Goal: Transaction & Acquisition: Purchase product/service

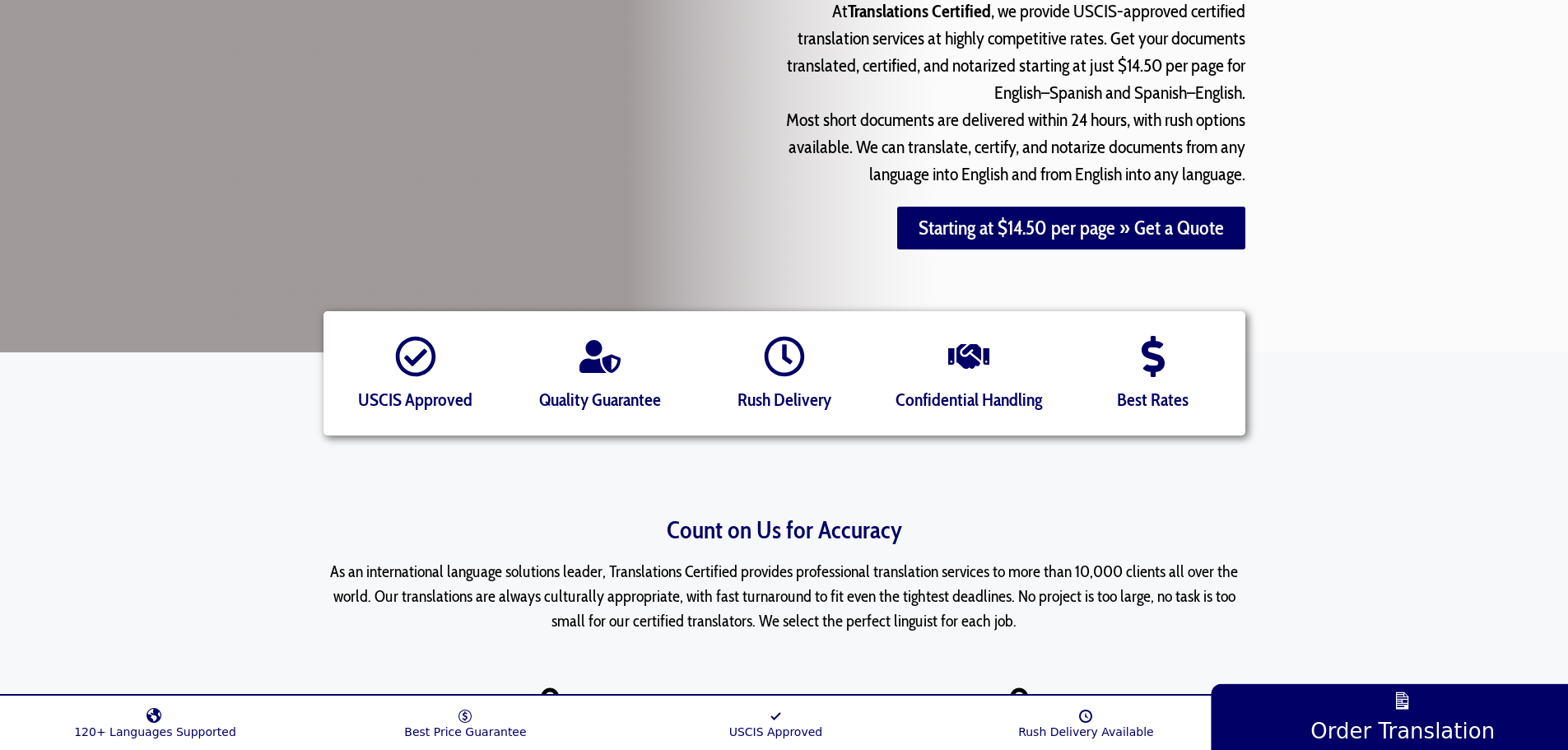
scroll to position [247, 0]
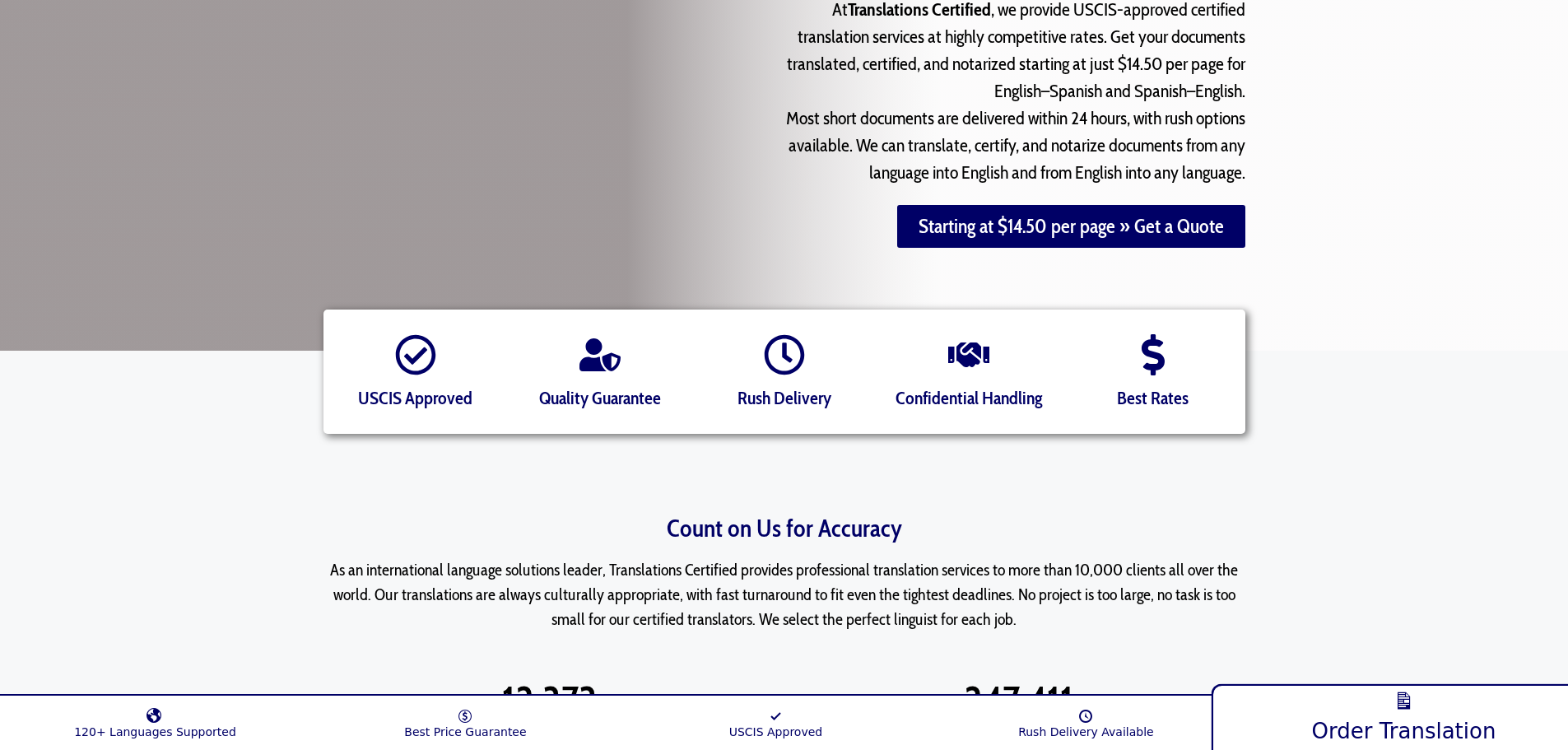
click at [1388, 714] on link "Order Translation" at bounding box center [1404, 715] width 386 height 72
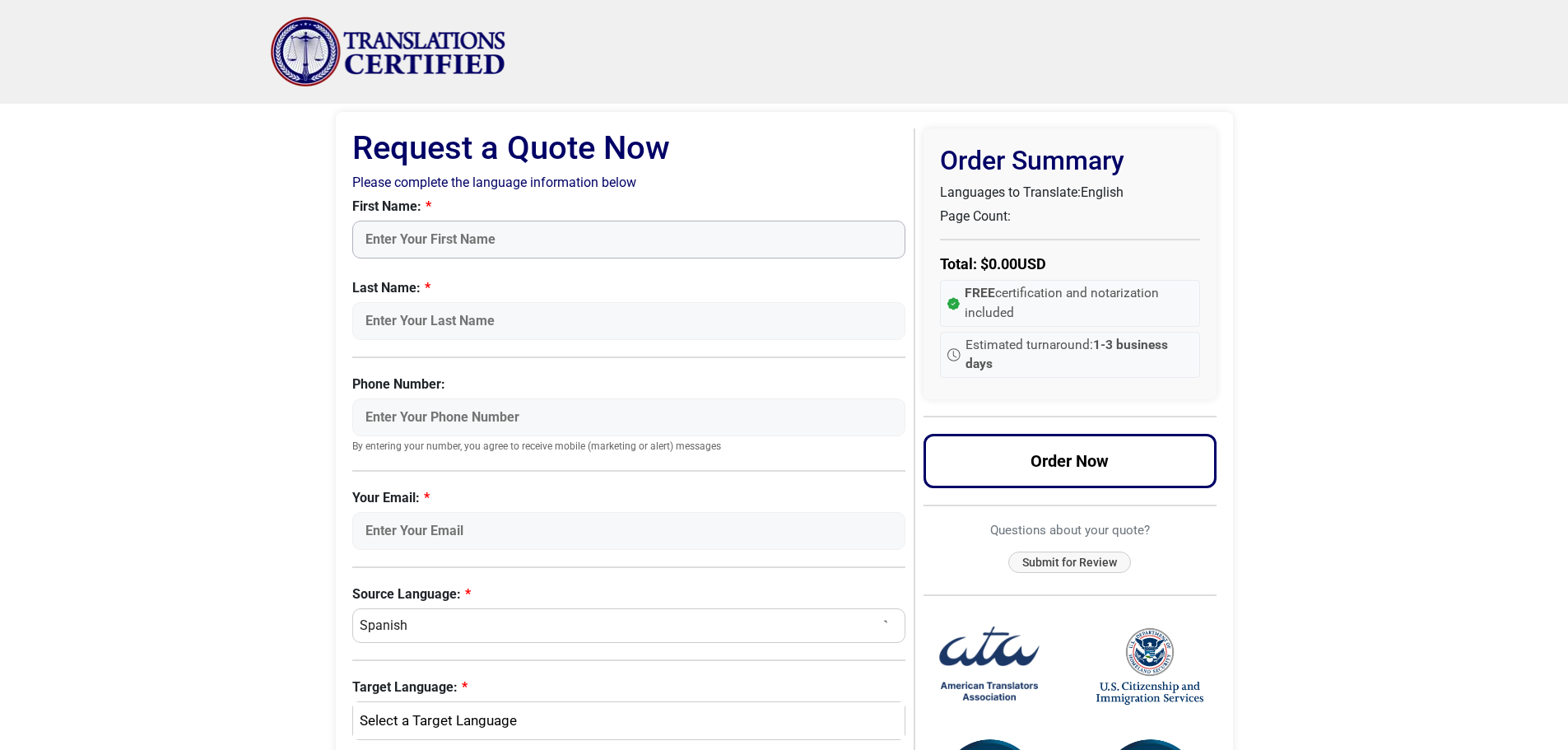
click at [429, 237] on input "First Name:" at bounding box center [629, 239] width 554 height 38
type input "Cristina"
type input "Suarez"
type input "7862661069"
type input "csuarez130@yahoo.com"
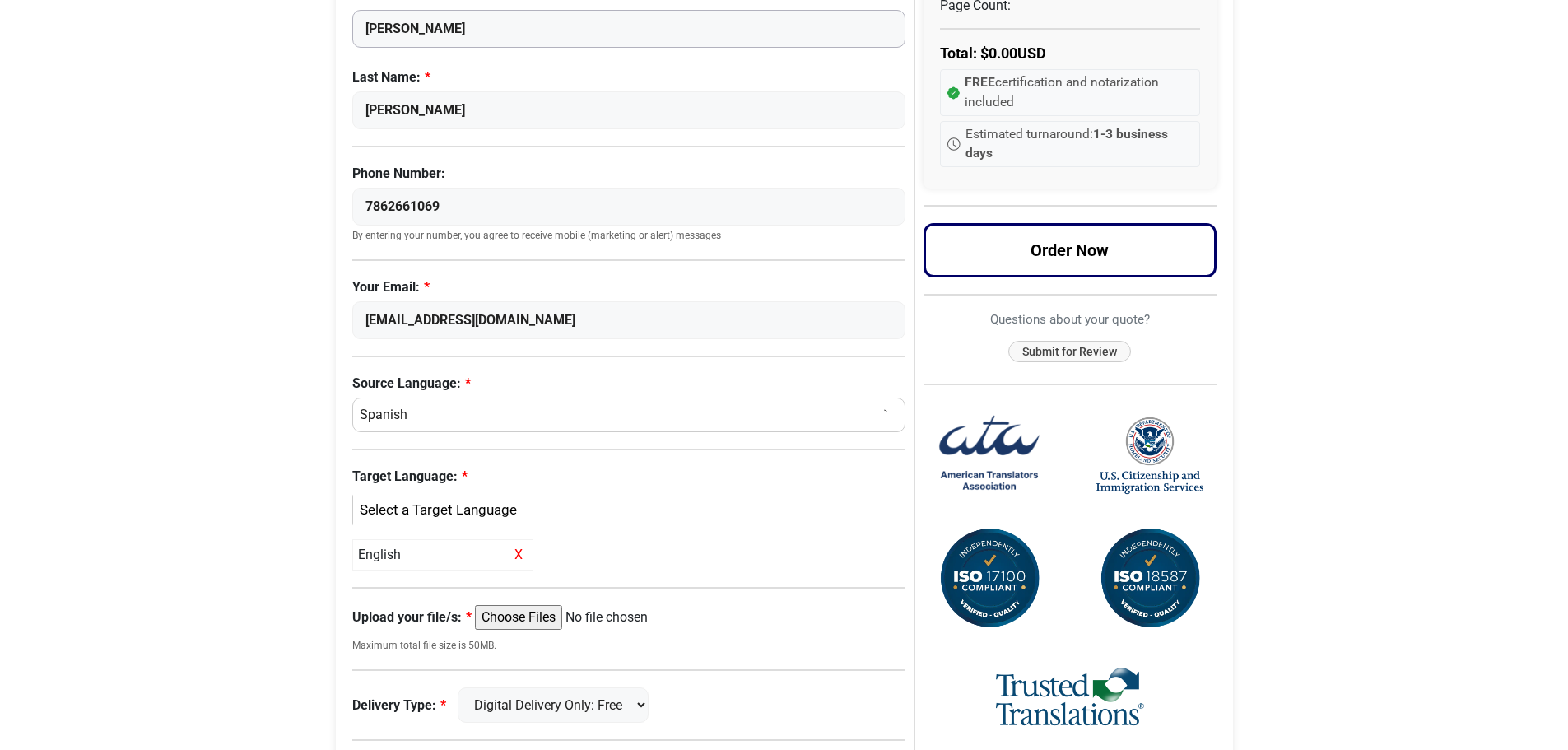
scroll to position [247, 0]
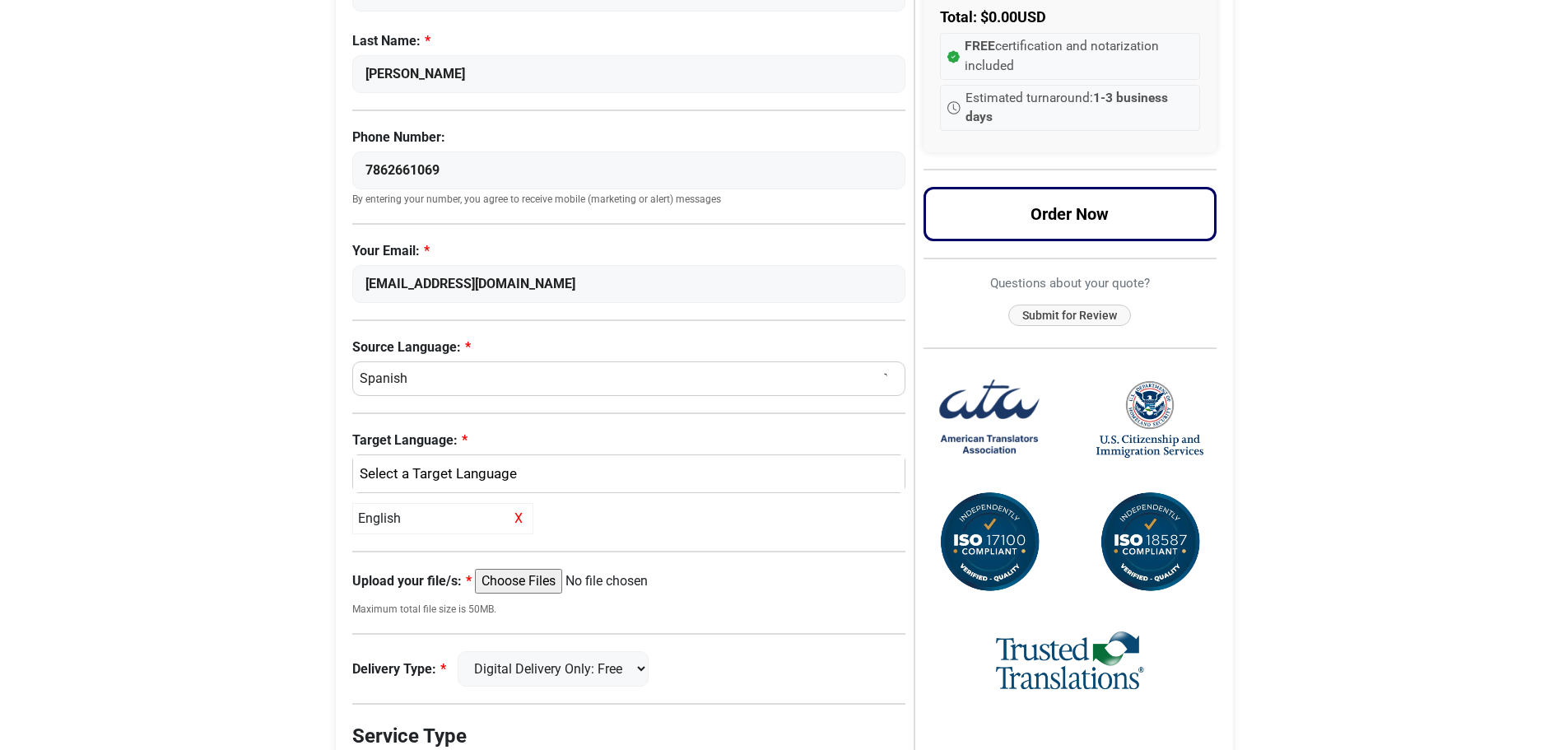
click at [416, 373] on select "Select a Language Afrikaans Albanian Amharic Arabic Armenian Belarusian Bulgari…" at bounding box center [629, 379] width 554 height 34
select select "English"
click at [352, 362] on select "Select a Language Afrikaans Albanian Amharic Arabic Armenian Belarusian Bulgari…" at bounding box center [629, 379] width 554 height 34
select select
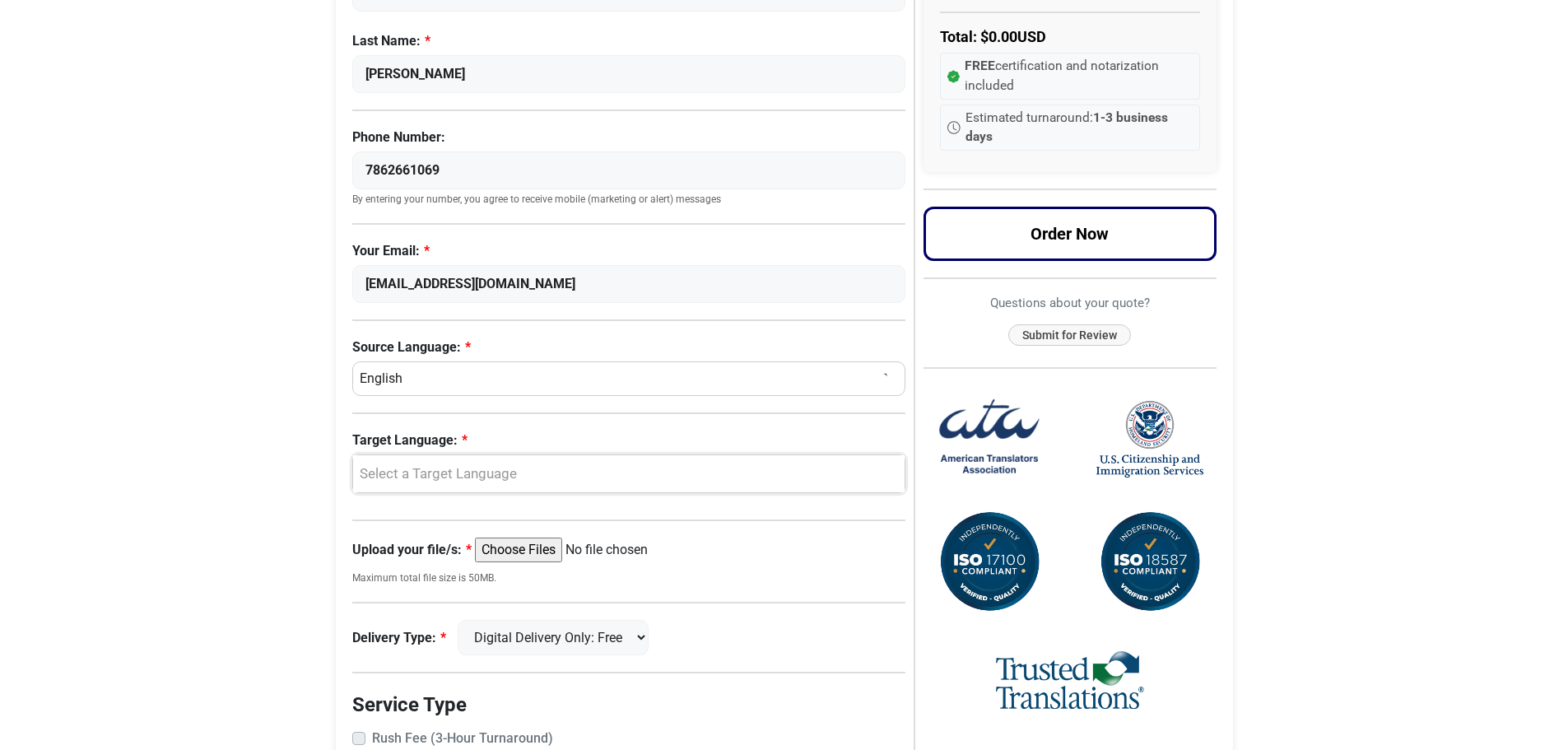
click at [411, 476] on div "Select a Target Language" at bounding box center [625, 474] width 528 height 21
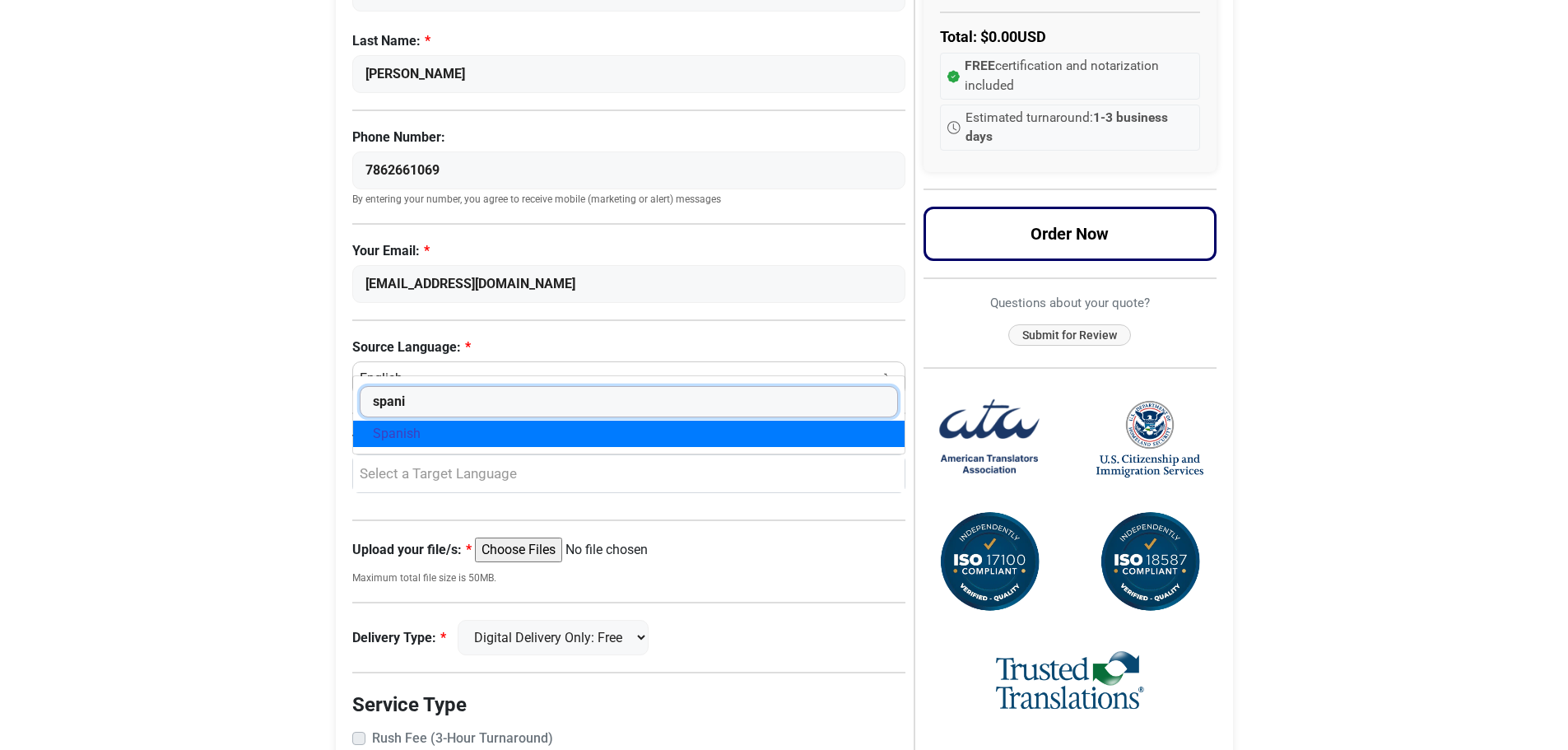
type input "spani"
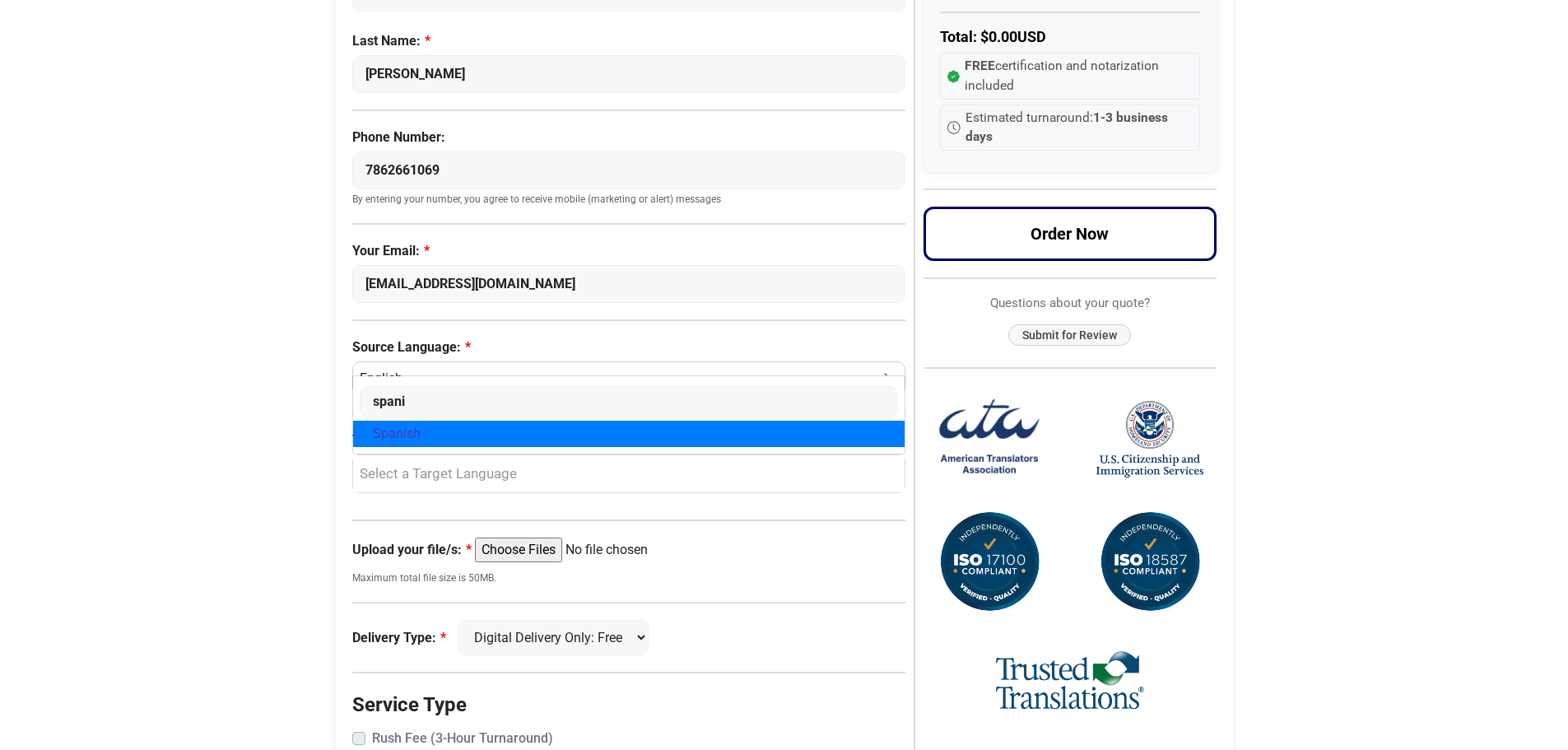
click at [392, 433] on span "Spanish" at bounding box center [397, 433] width 48 height 19
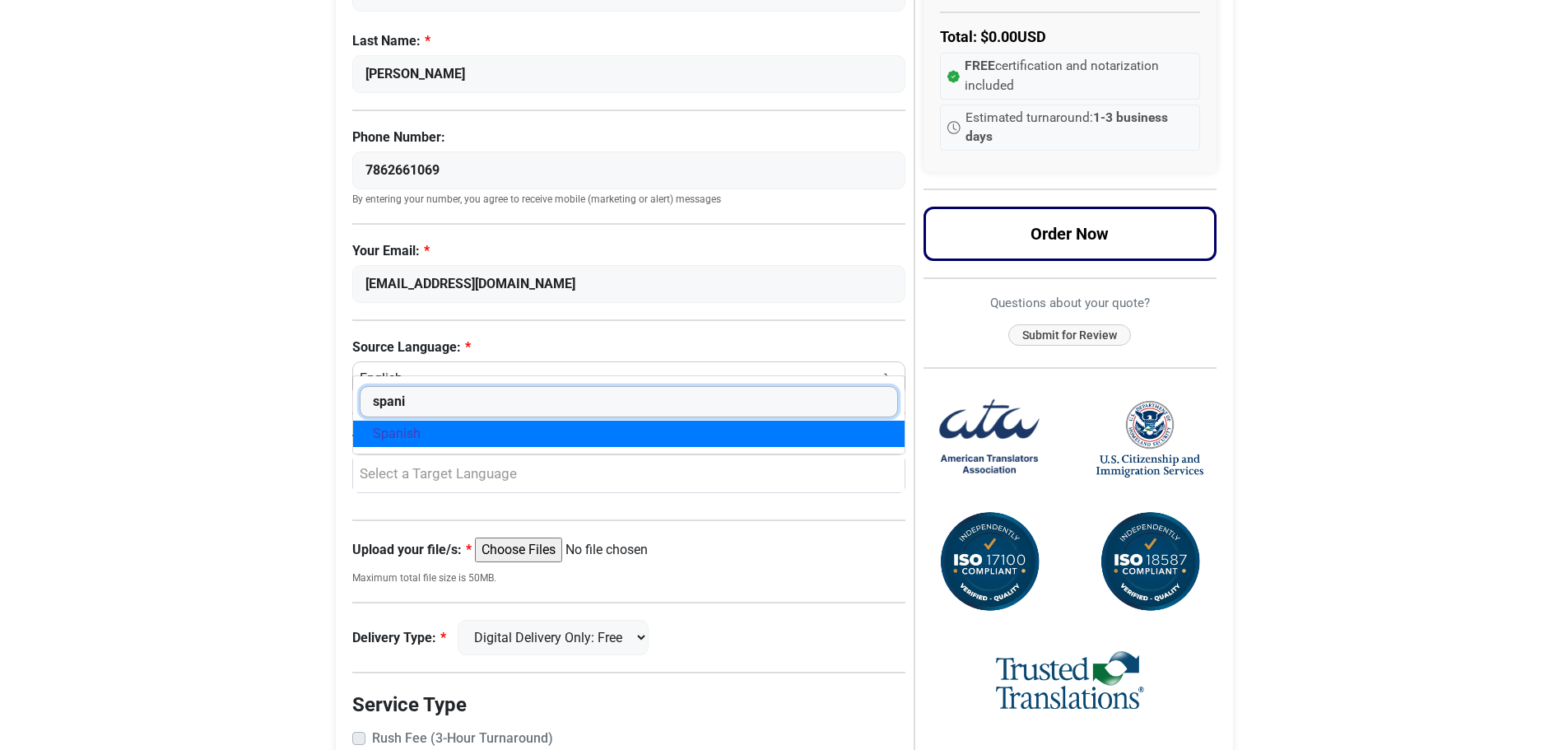
select select "Spanish"
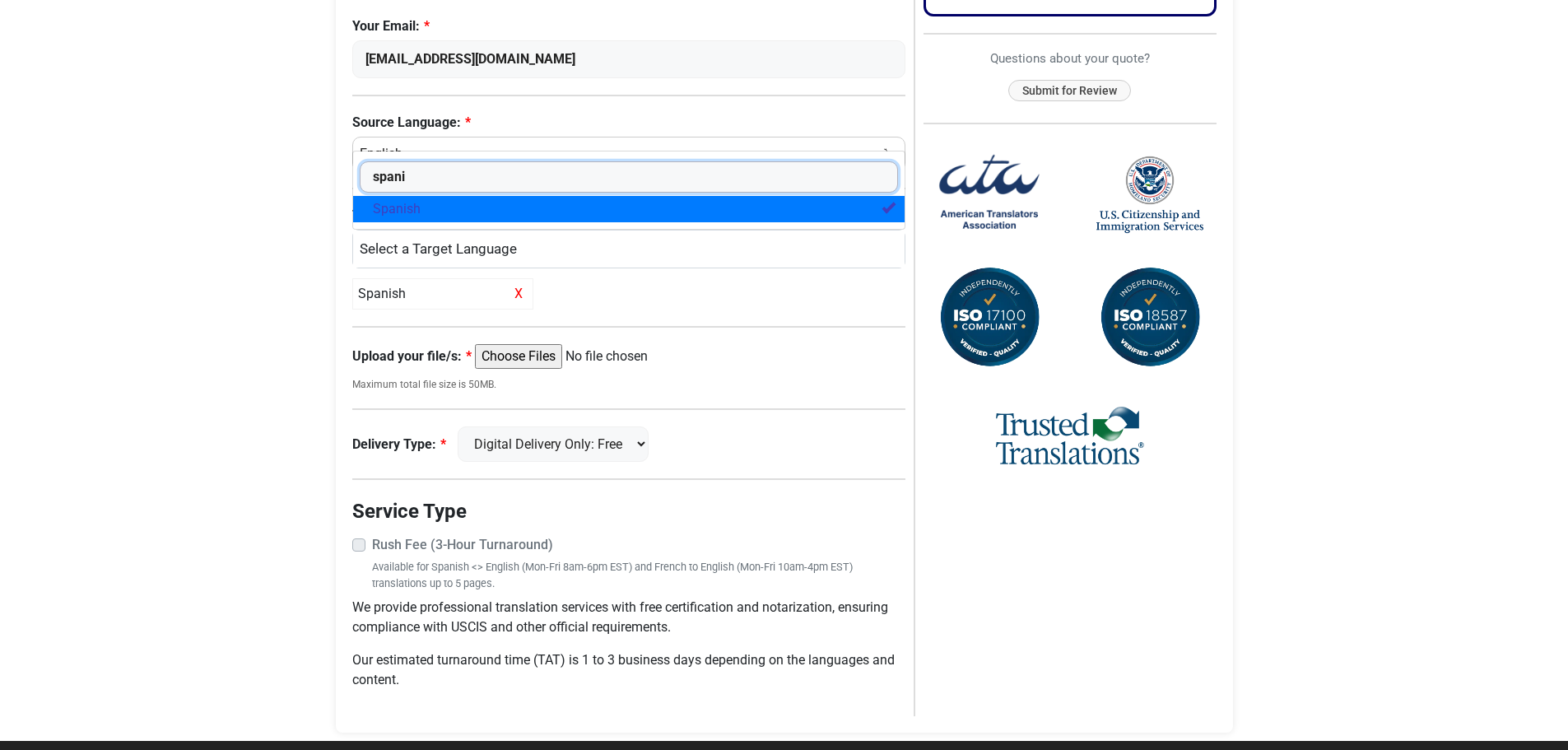
scroll to position [494, 0]
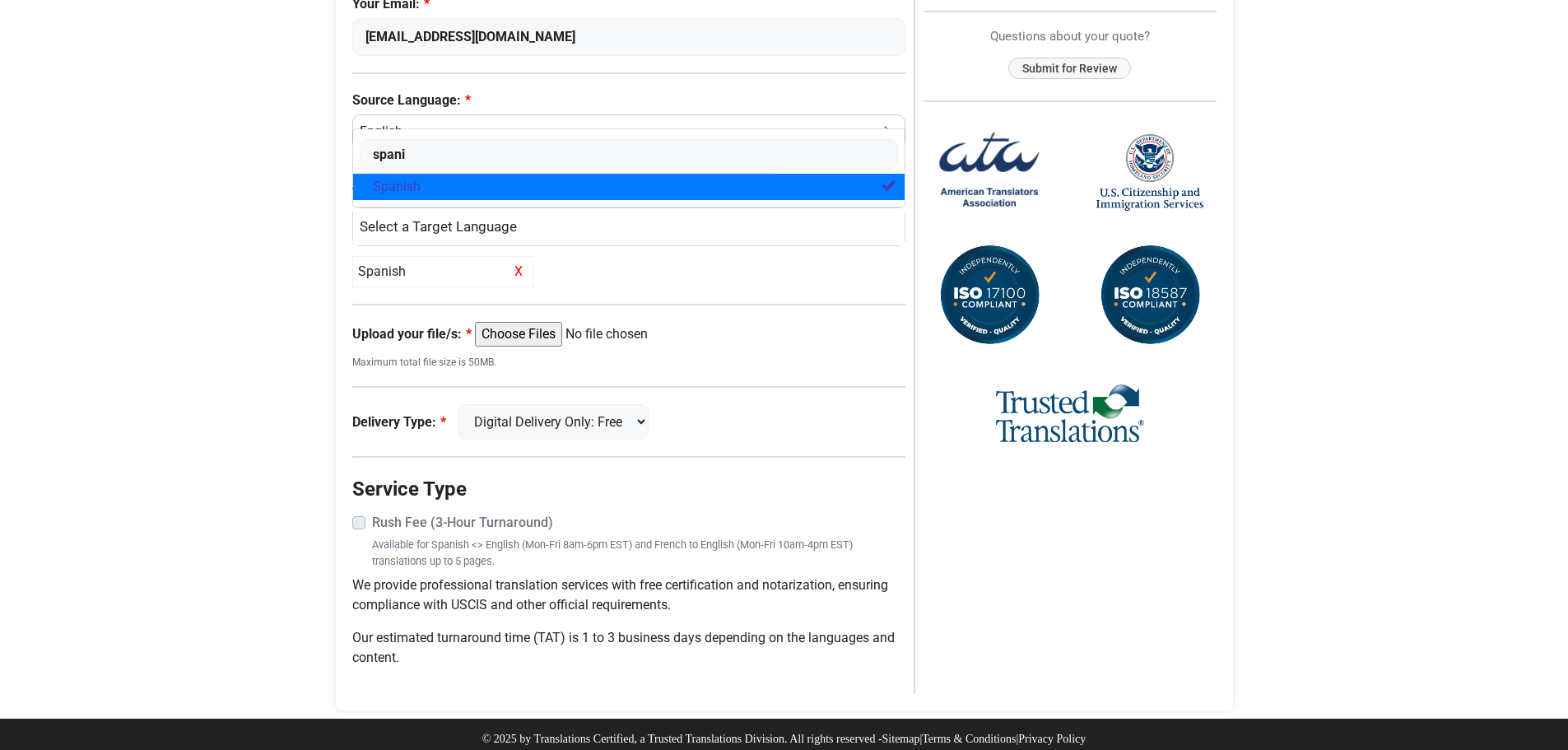
click at [385, 272] on div "Spanish X" at bounding box center [442, 271] width 181 height 31
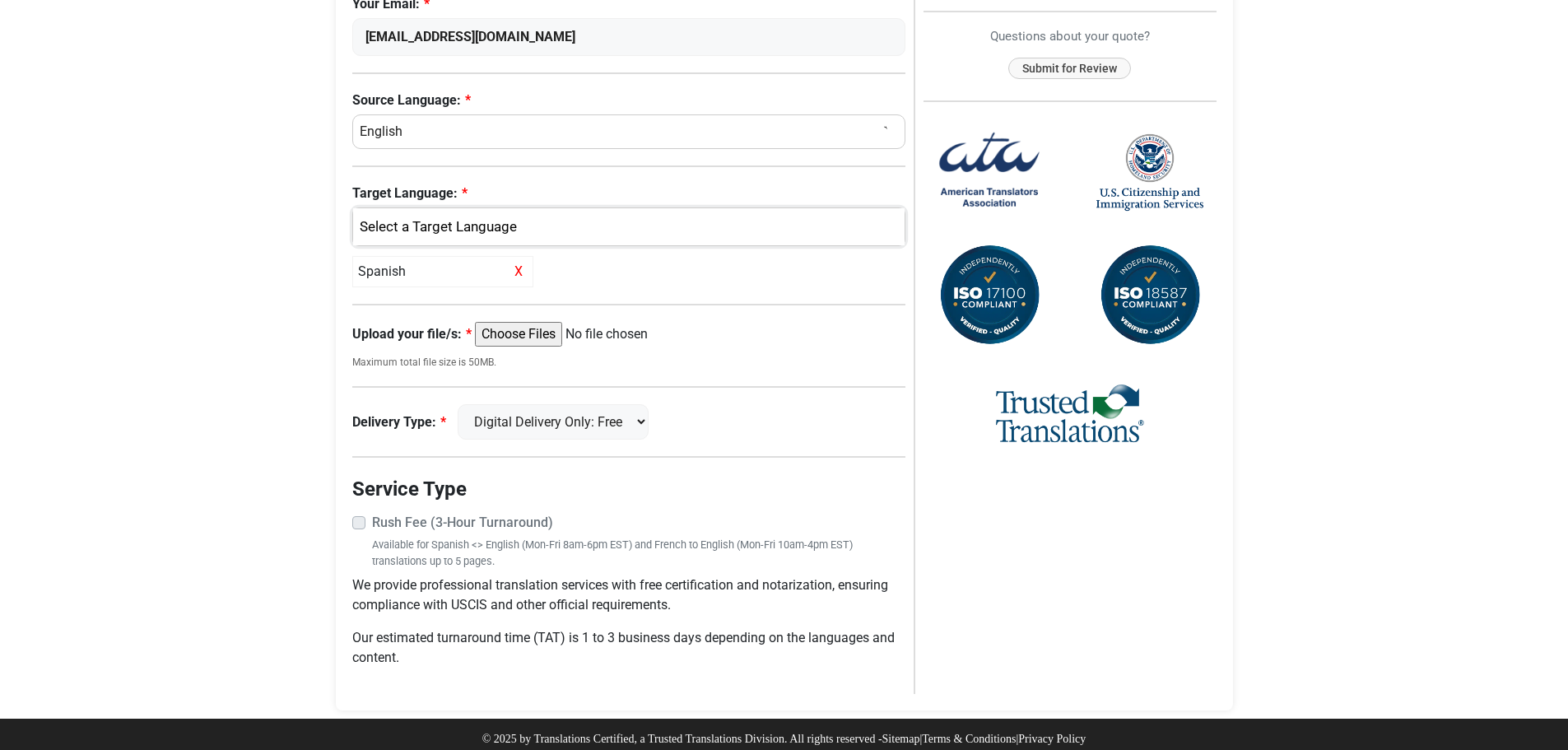
click at [408, 228] on div "Spanish" at bounding box center [625, 227] width 528 height 21
click at [395, 339] on span "Spanish" at bounding box center [397, 340] width 48 height 19
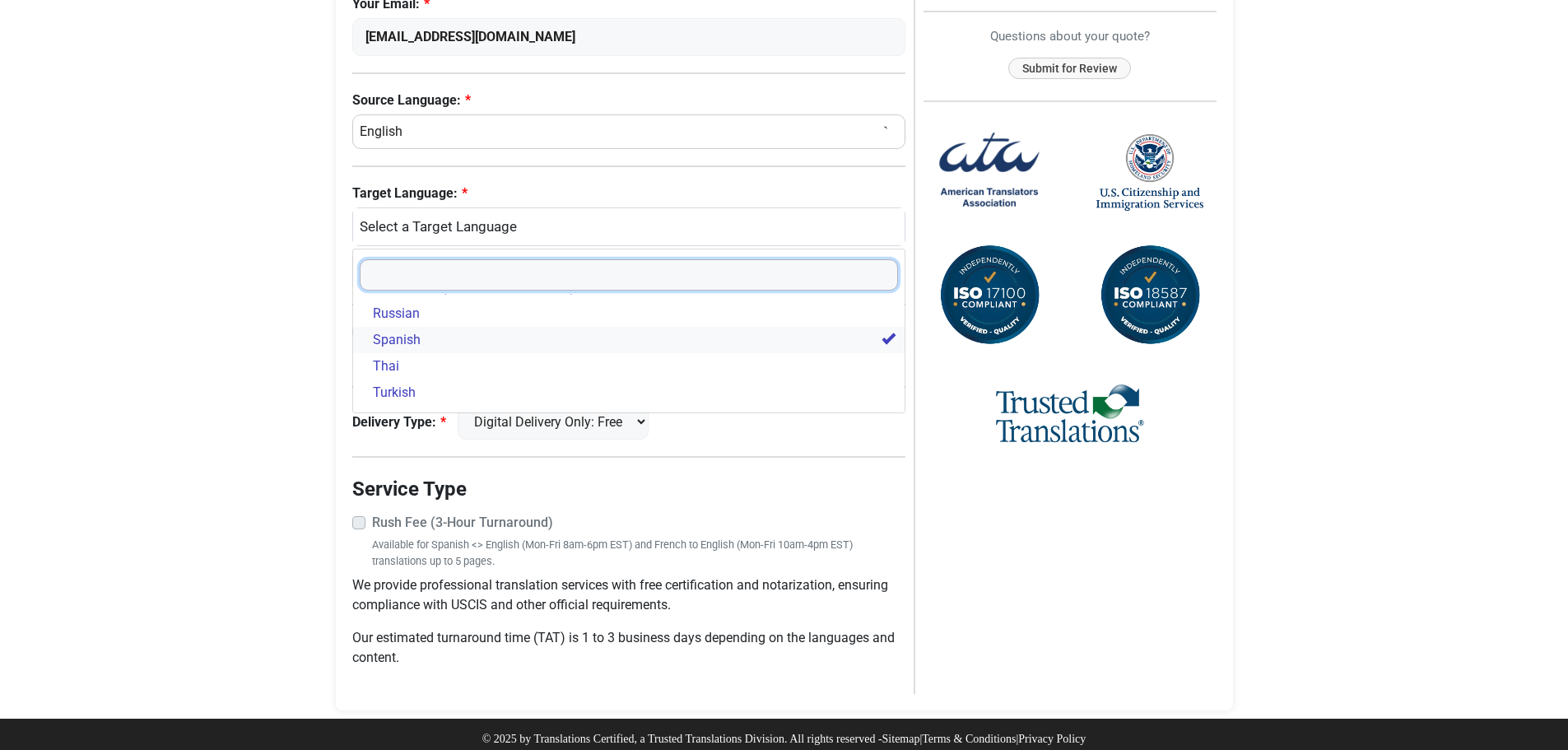
select select
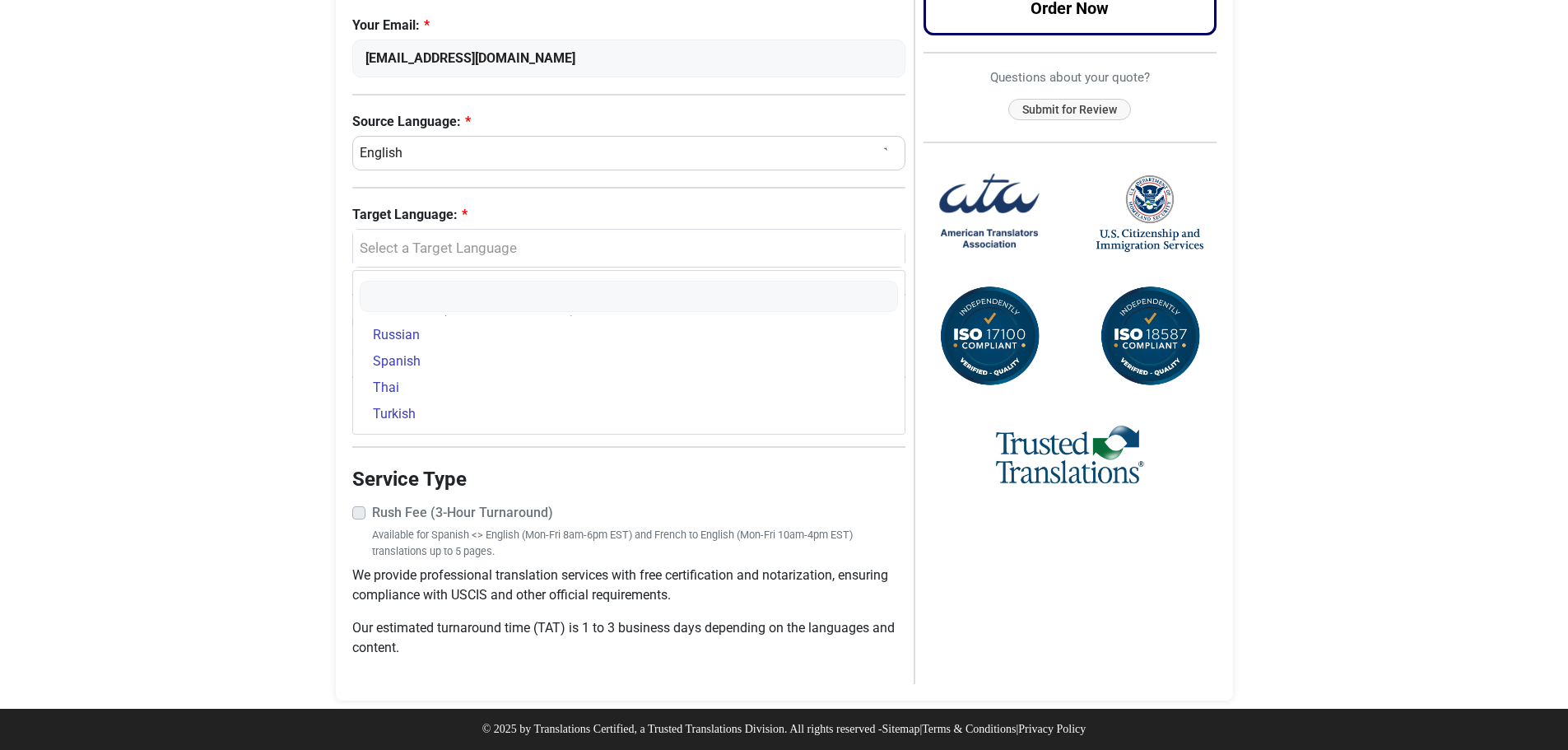
click at [228, 350] on body "Skip to content Menu Menu Certified Translations Translation Services Documents…" at bounding box center [784, 139] width 1568 height 1222
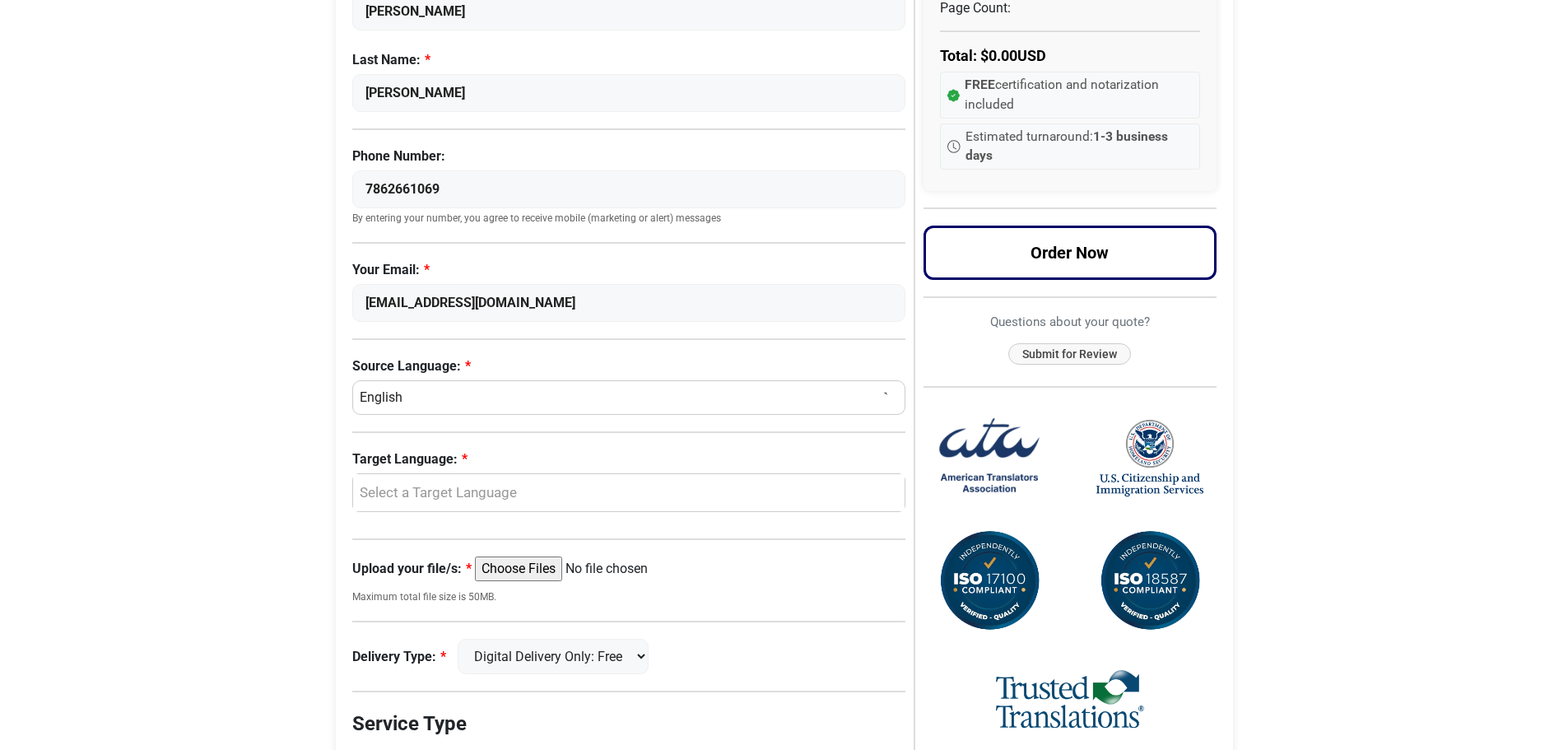
scroll to position [247, 0]
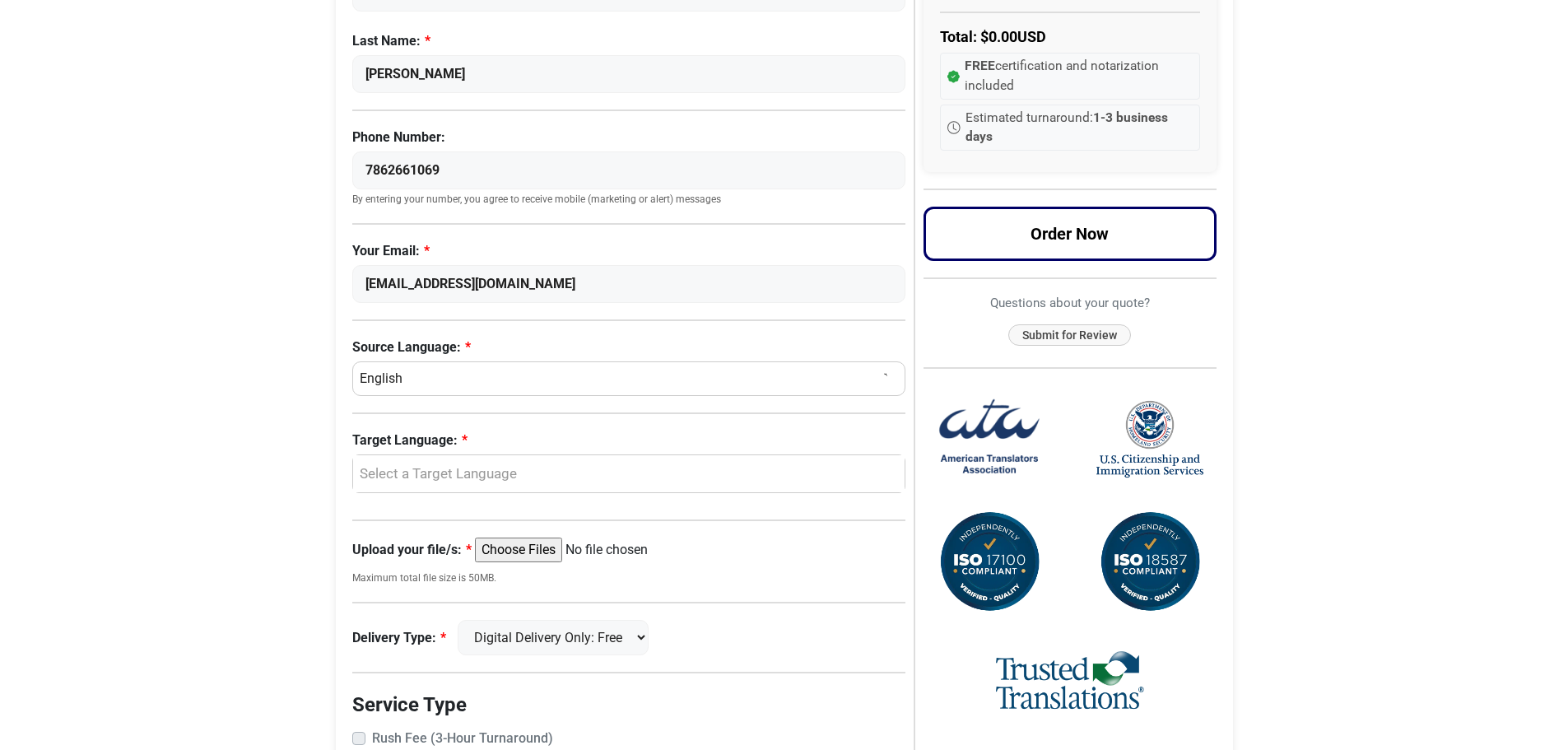
click at [426, 379] on select "Select a Language Afrikaans Albanian Amharic Arabic Armenian Belarusian Bulgari…" at bounding box center [629, 379] width 554 height 34
click at [352, 362] on select "Select a Language Afrikaans Albanian Amharic Arabic Armenian Belarusian Bulgari…" at bounding box center [629, 379] width 554 height 34
click at [440, 474] on div "Select a Target Language" at bounding box center [625, 474] width 528 height 21
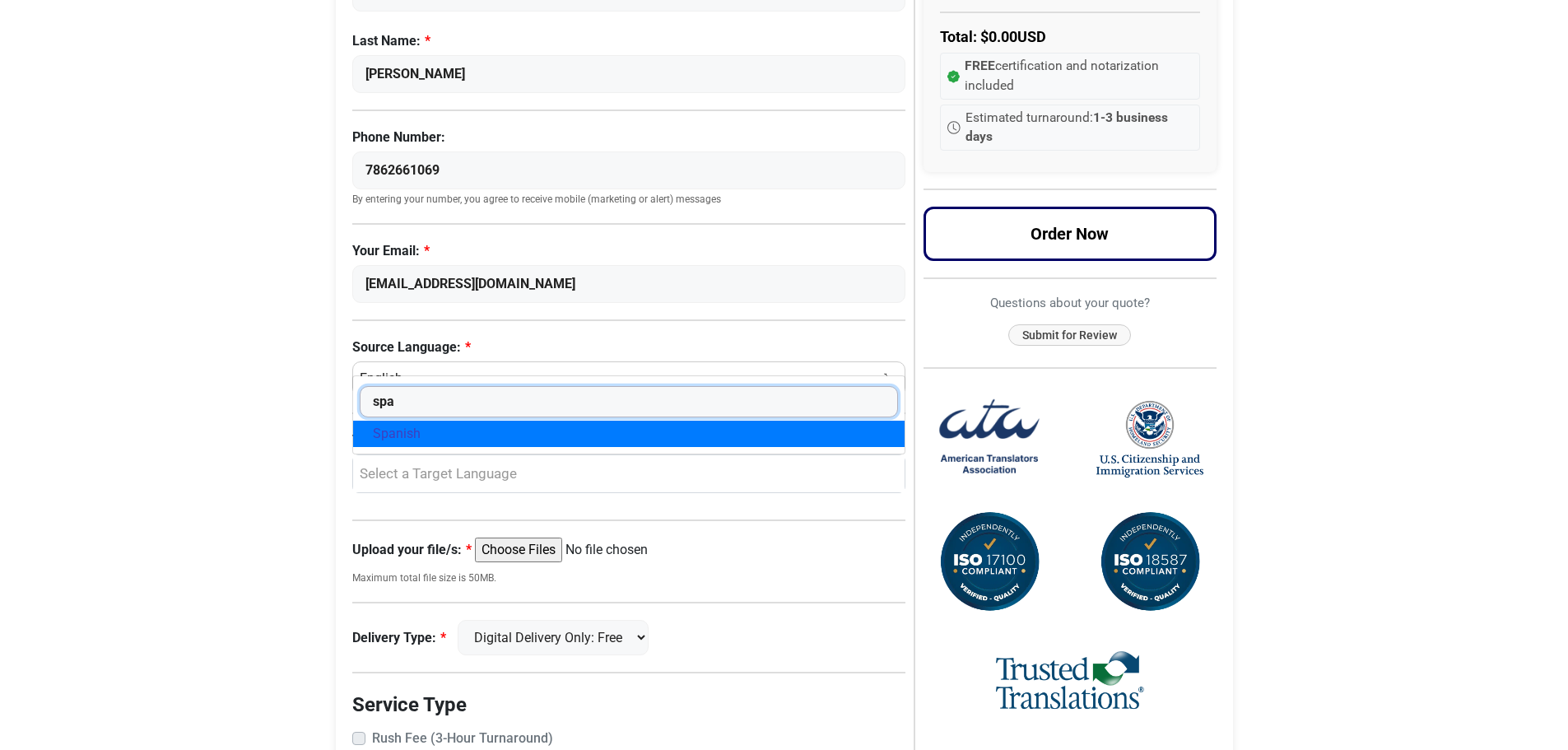
type input "spa"
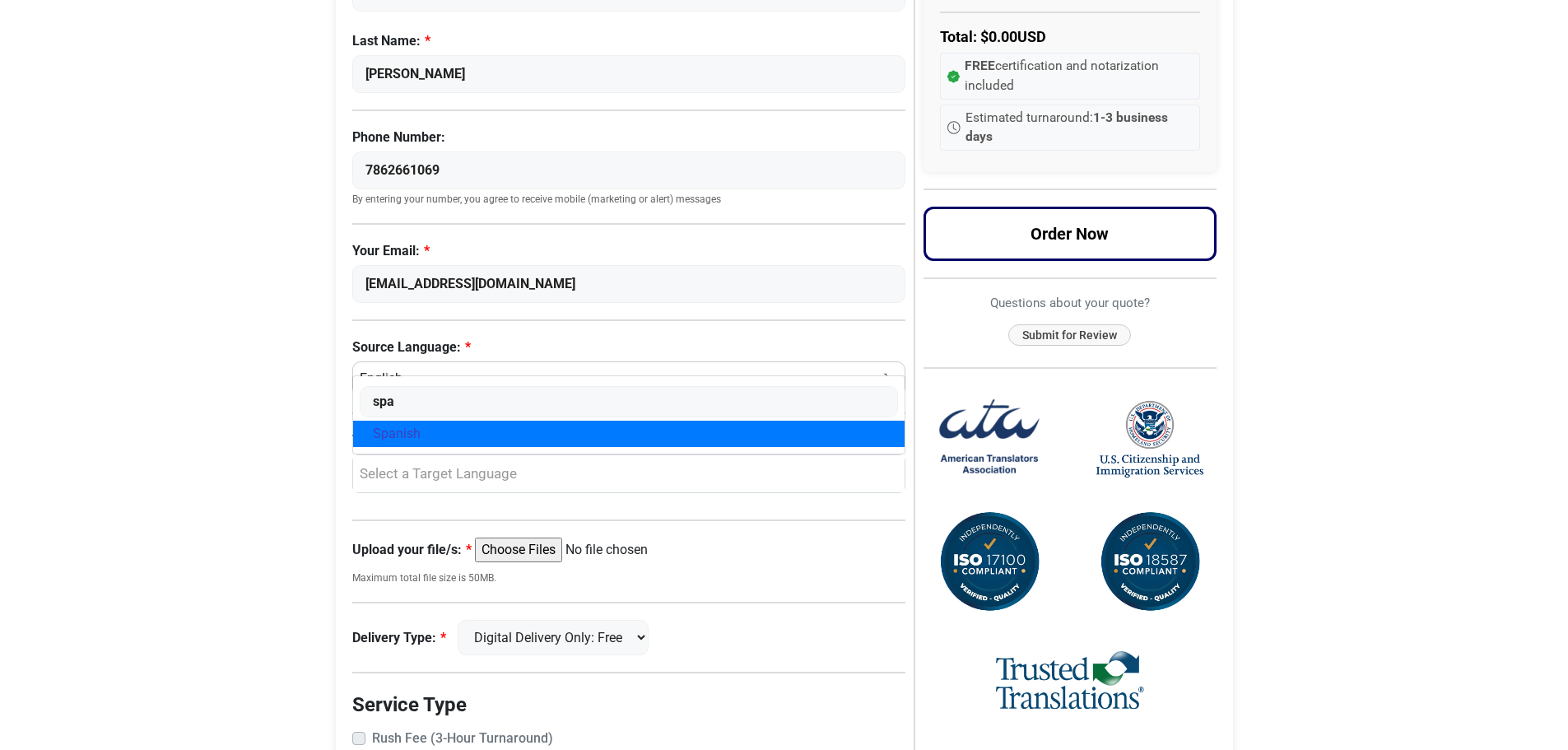
click at [396, 436] on span "Spanish" at bounding box center [397, 433] width 48 height 19
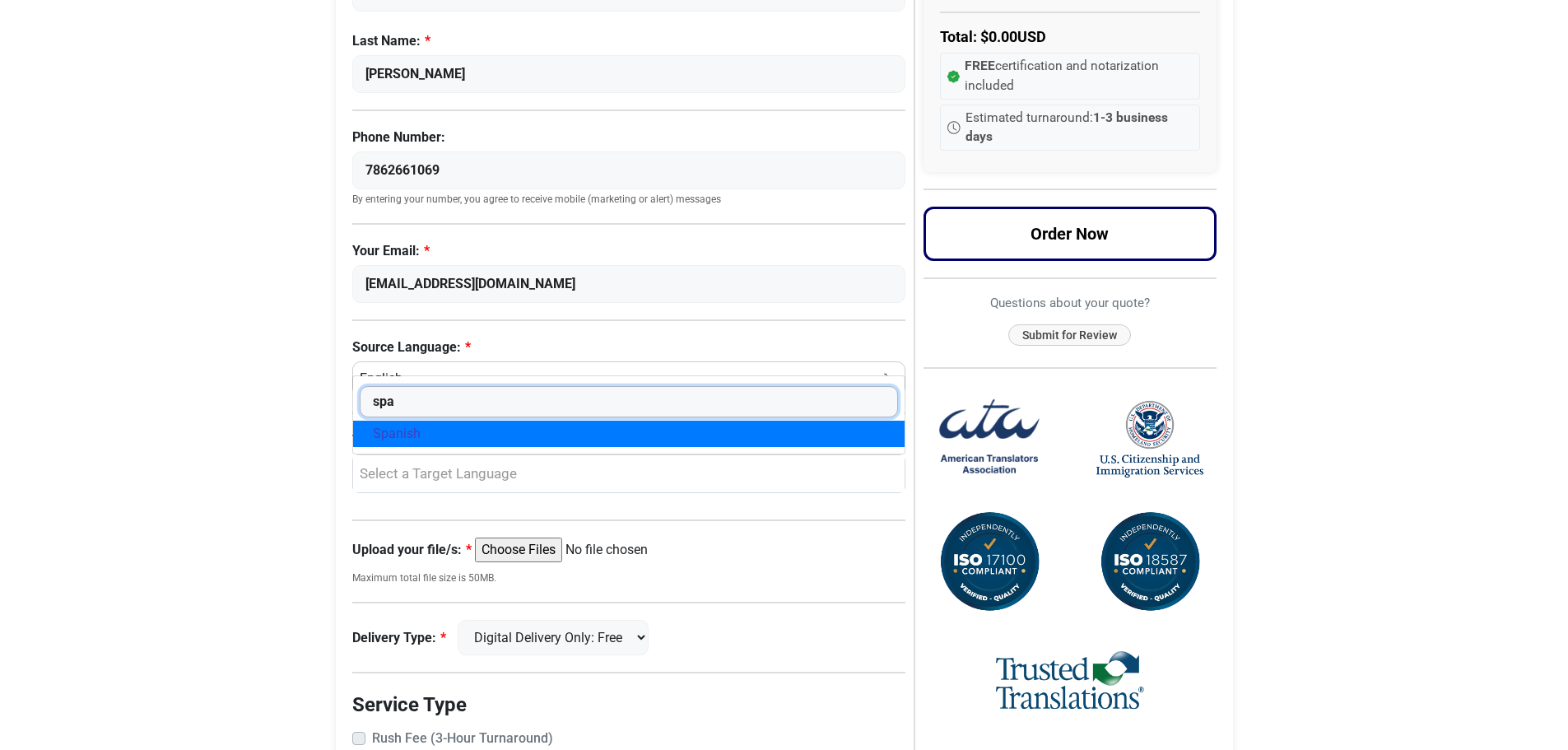
select select "Spanish"
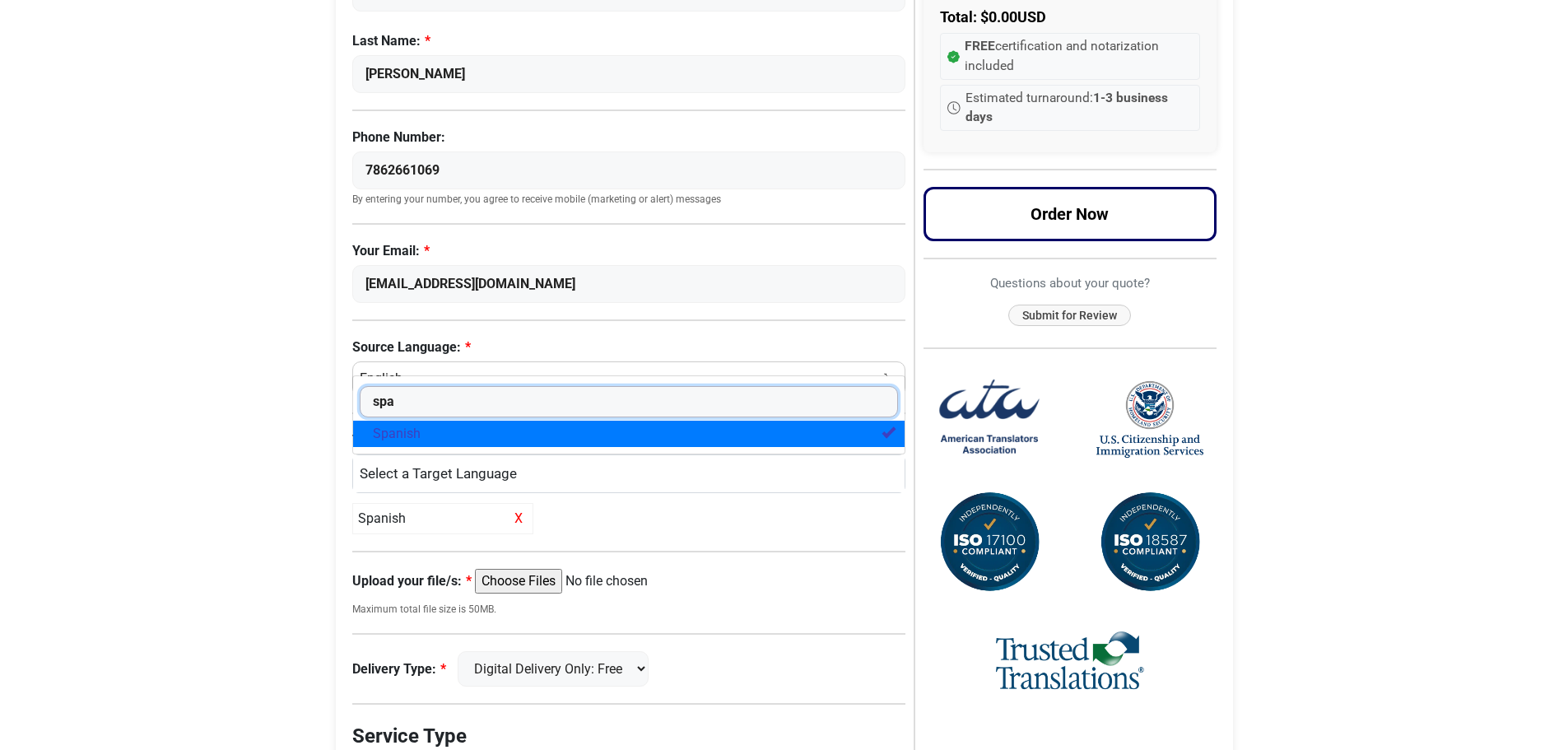
scroll to position [411, 0]
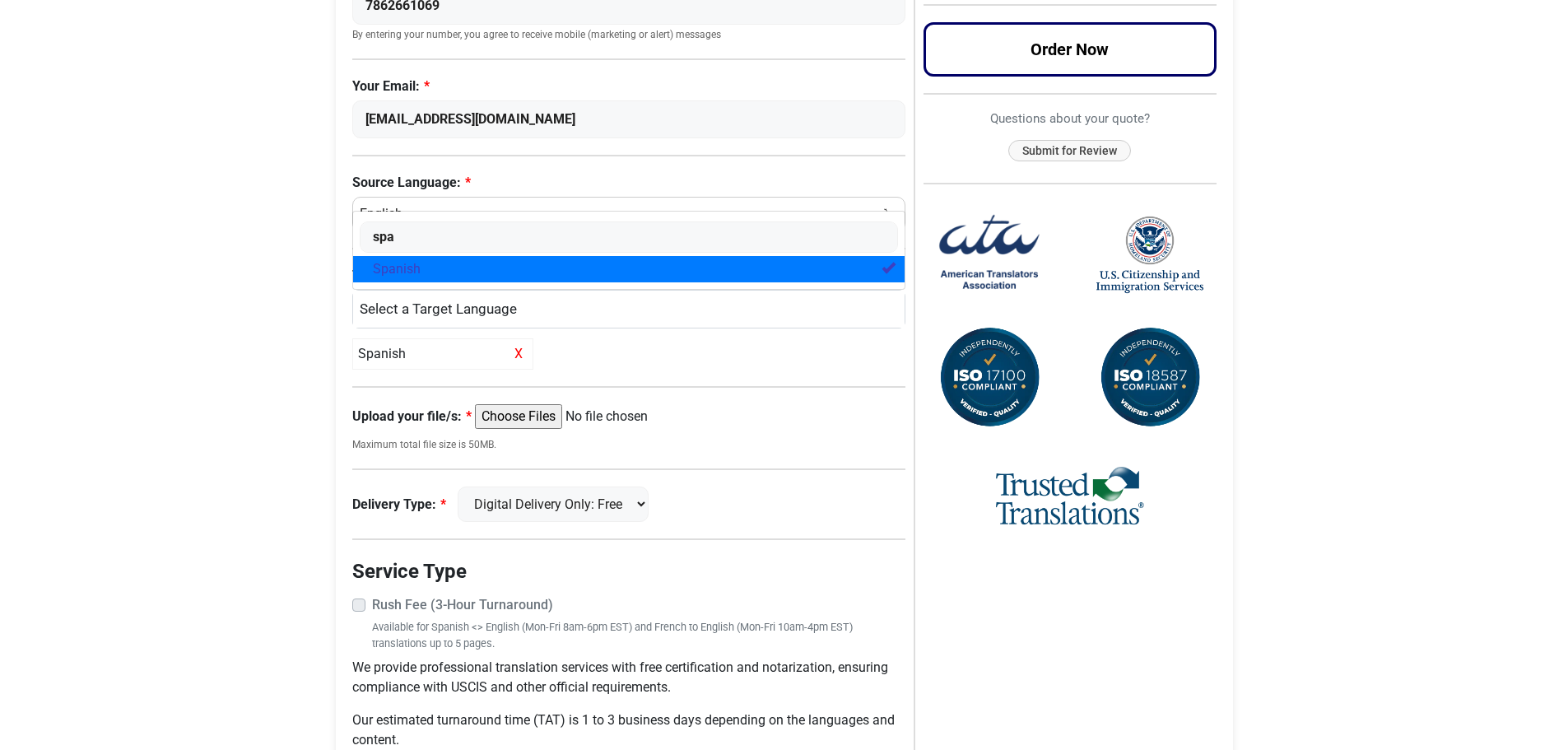
click at [241, 384] on body "Skip to content Menu Menu Certified Translations Translation Services Documents…" at bounding box center [784, 215] width 1568 height 1253
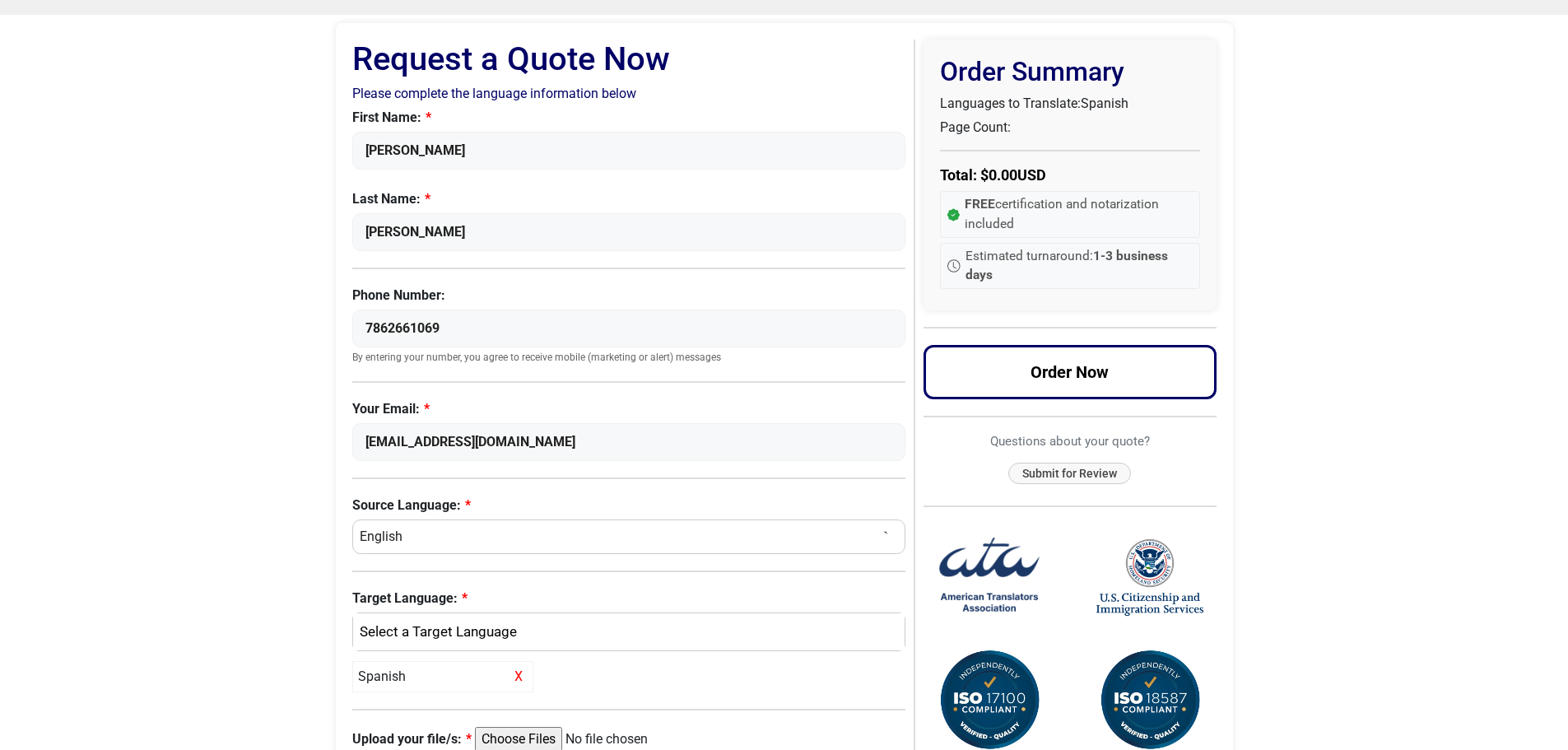
scroll to position [0, 0]
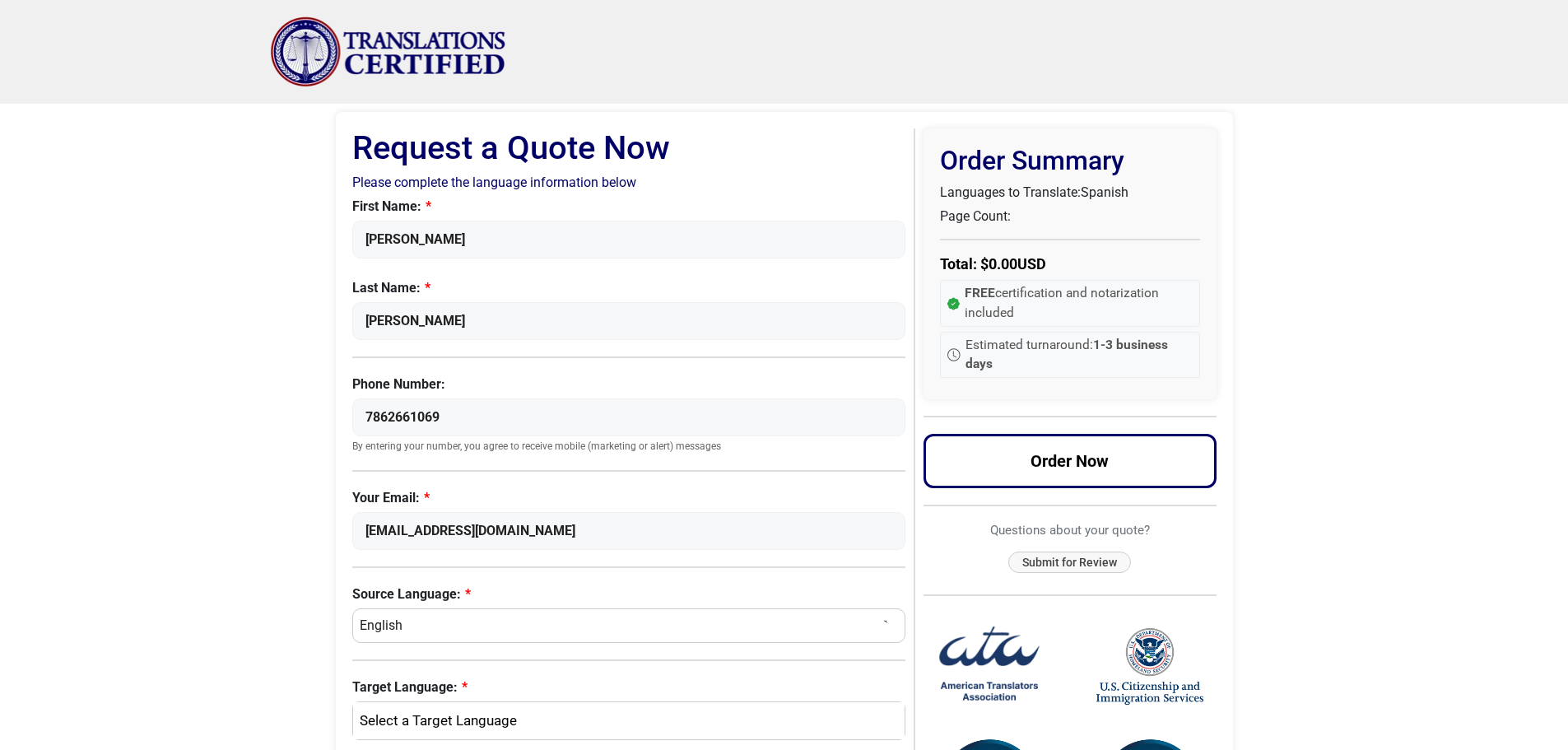
click at [402, 45] on img "Site" at bounding box center [388, 52] width 237 height 71
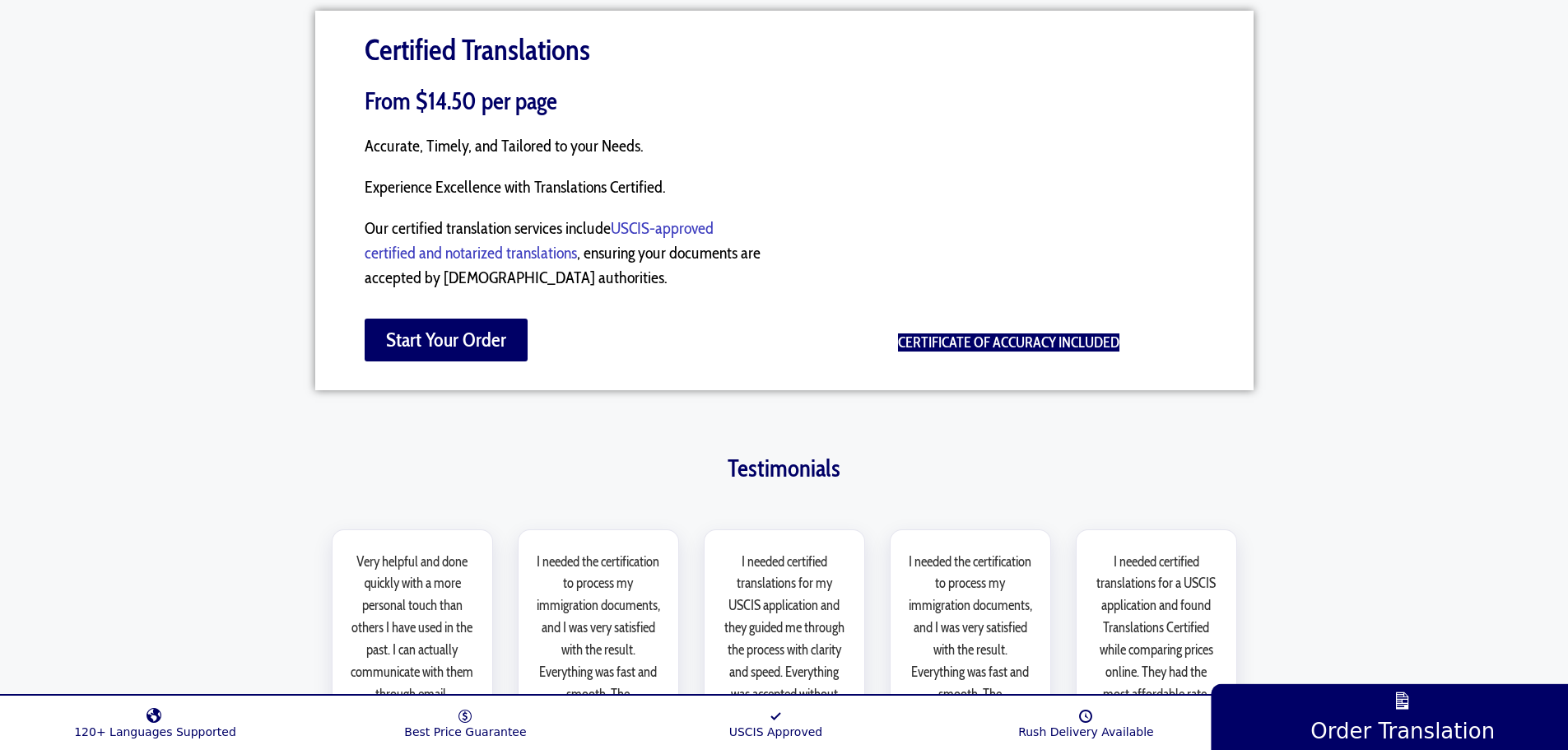
scroll to position [2058, 0]
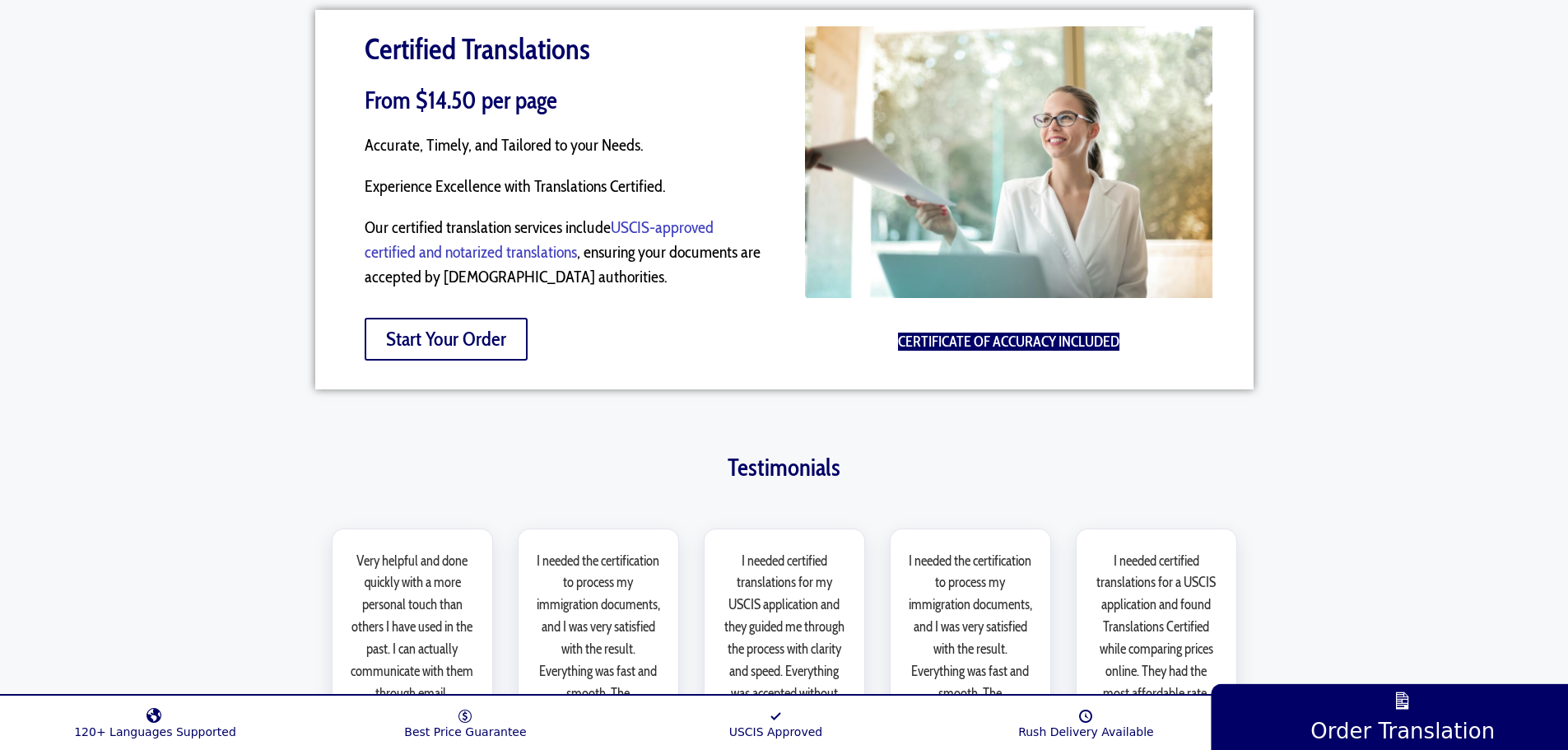
click at [427, 329] on span "Start Your Order" at bounding box center [447, 339] width 120 height 19
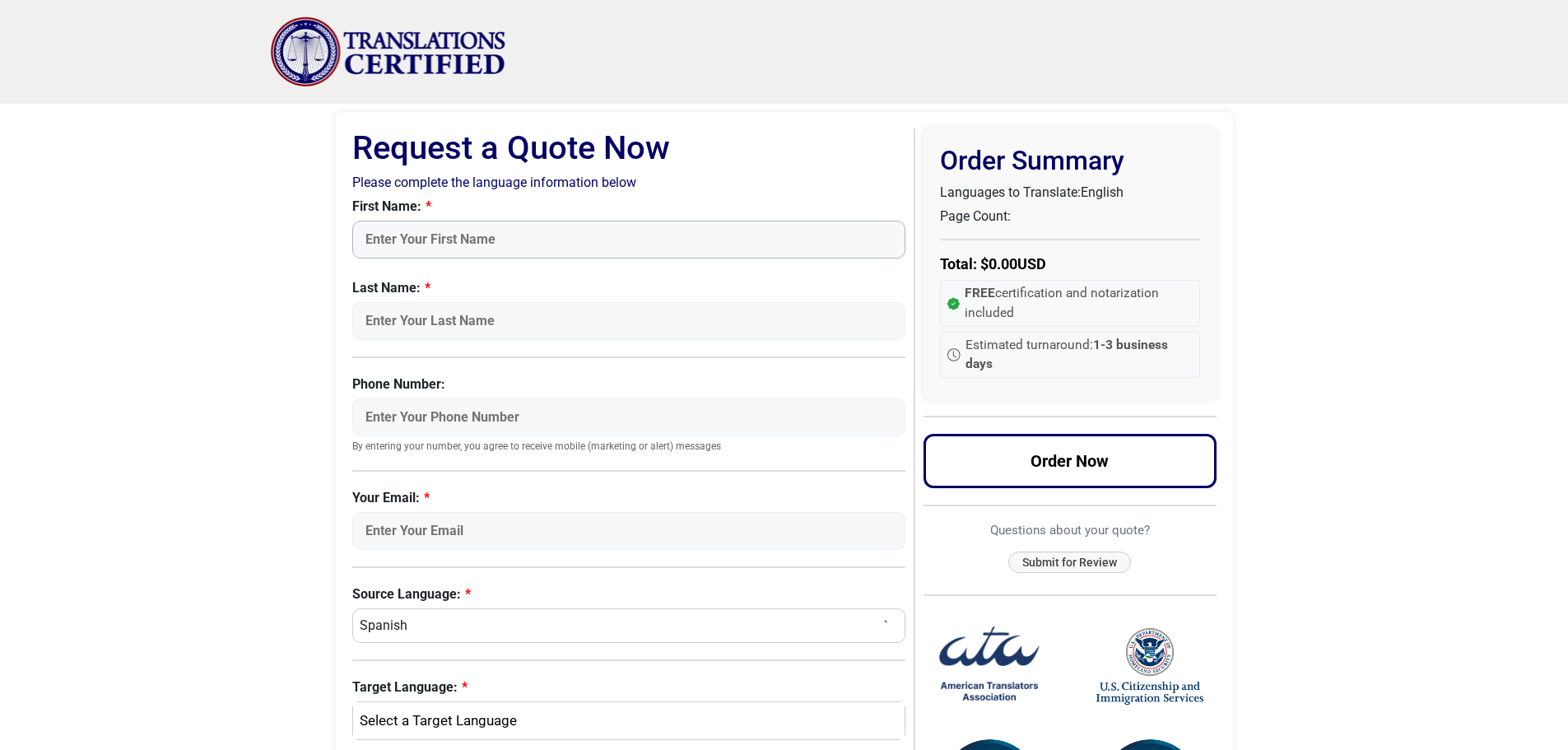
click at [423, 238] on input "First Name:" at bounding box center [629, 239] width 554 height 38
type input "Cristina"
type input "Suarez"
type input "7862661069"
type input "csuarez130@yahoo.com"
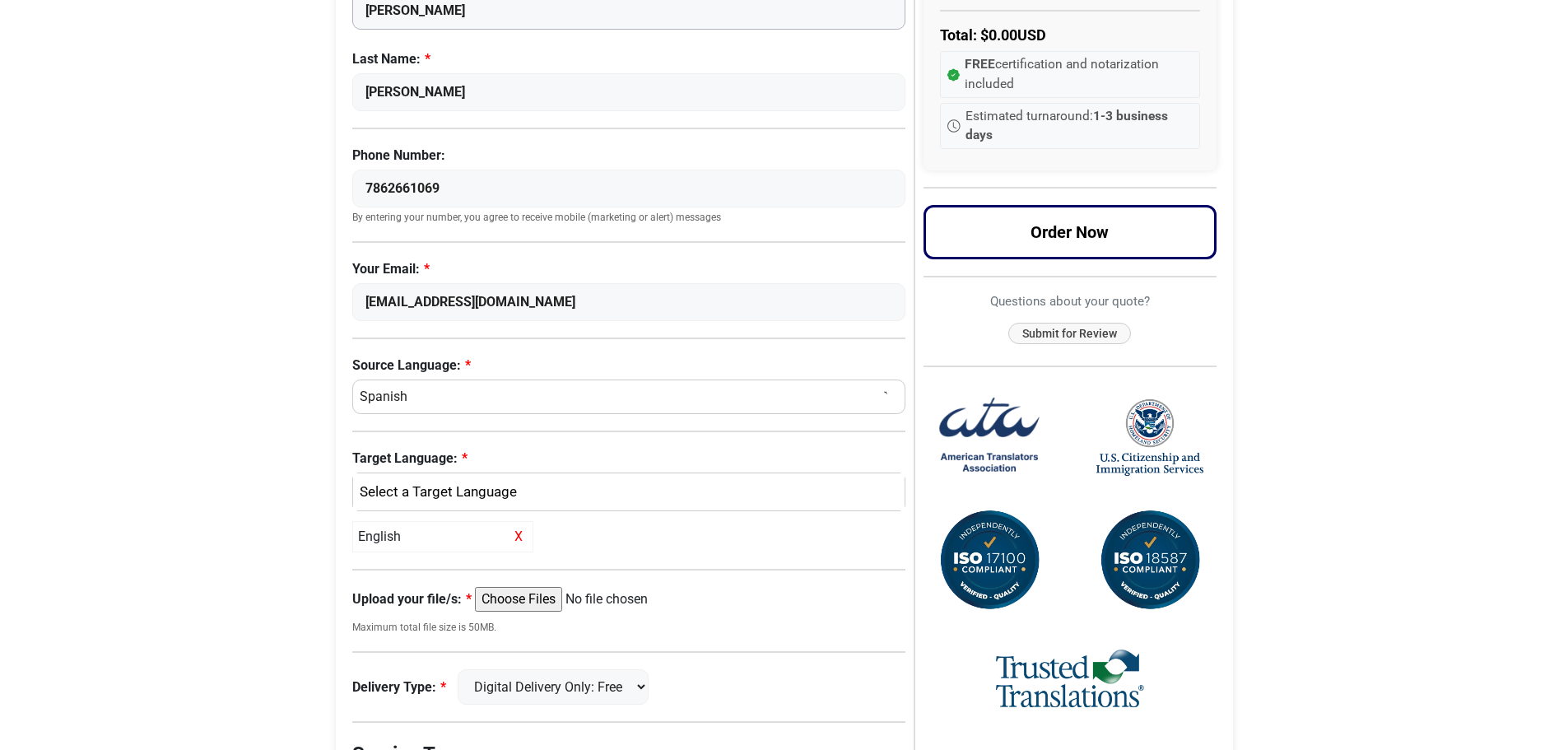
scroll to position [411, 0]
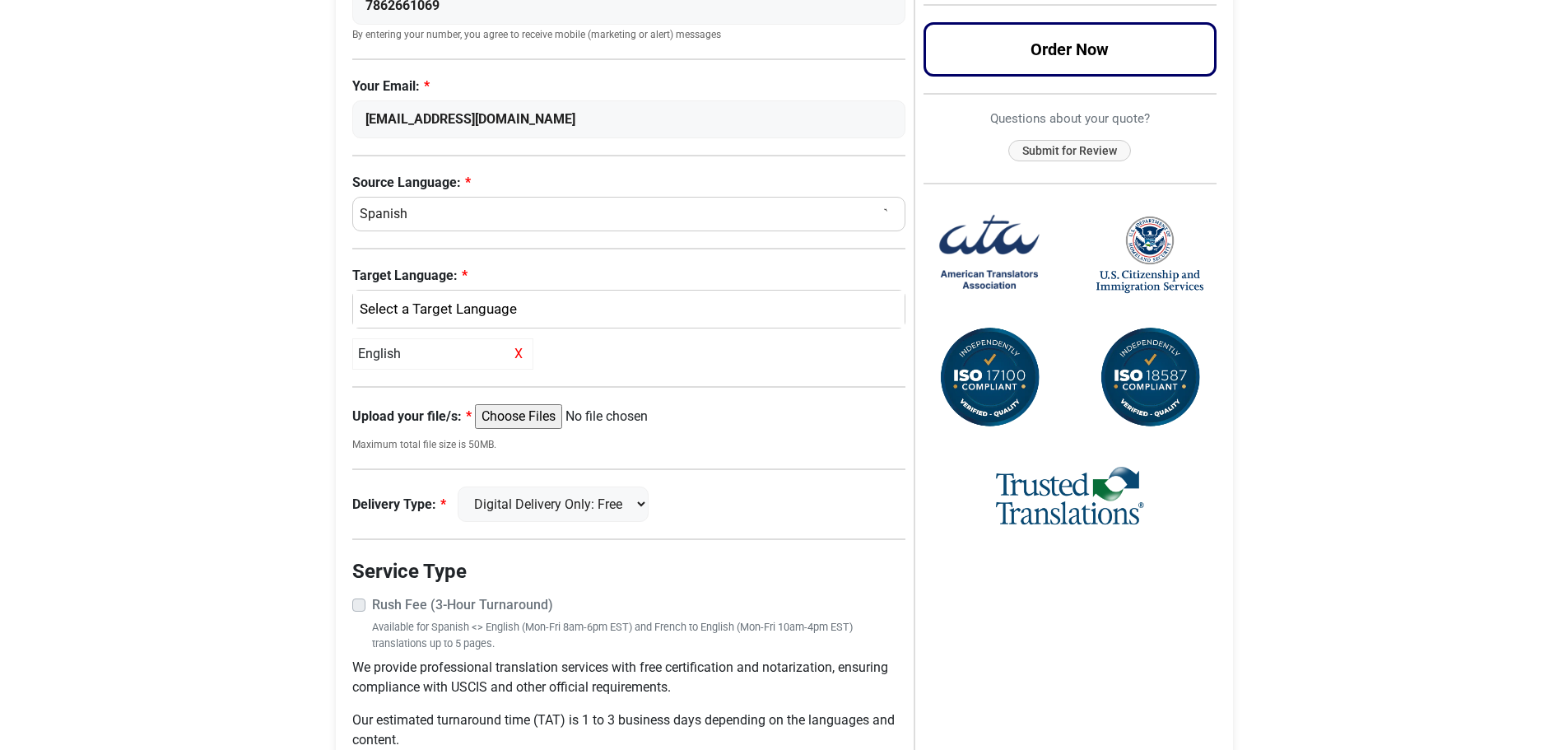
click at [435, 217] on select "Select a Language Afrikaans Albanian Amharic Arabic Armenian Belarusian Bulgari…" at bounding box center [629, 213] width 554 height 34
select select "English"
click at [352, 196] on select "Select a Language Afrikaans Albanian Amharic Arabic Armenian Belarusian Bulgari…" at bounding box center [629, 213] width 554 height 34
select select
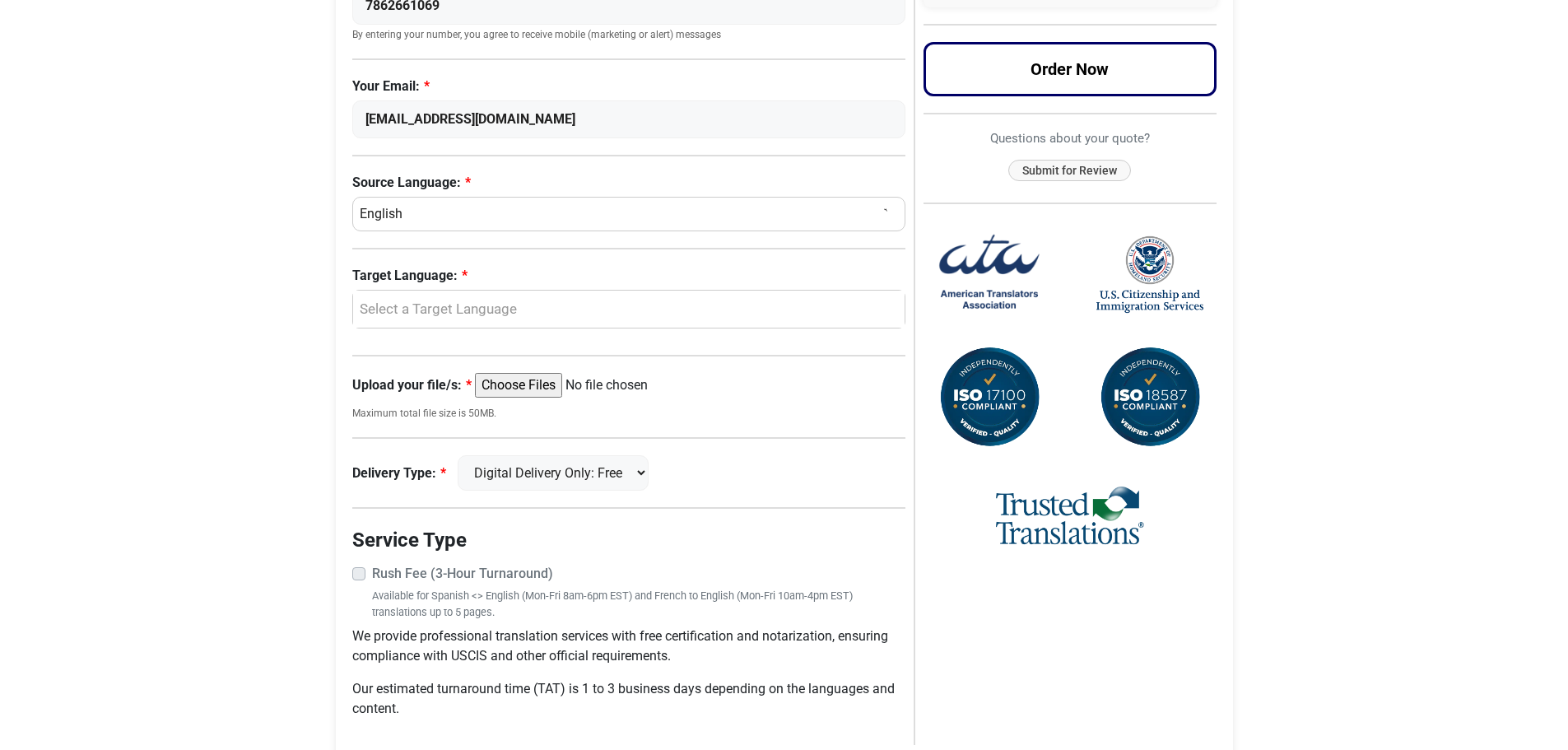
click at [516, 386] on input "Upload your file/s:" at bounding box center [600, 386] width 252 height 25
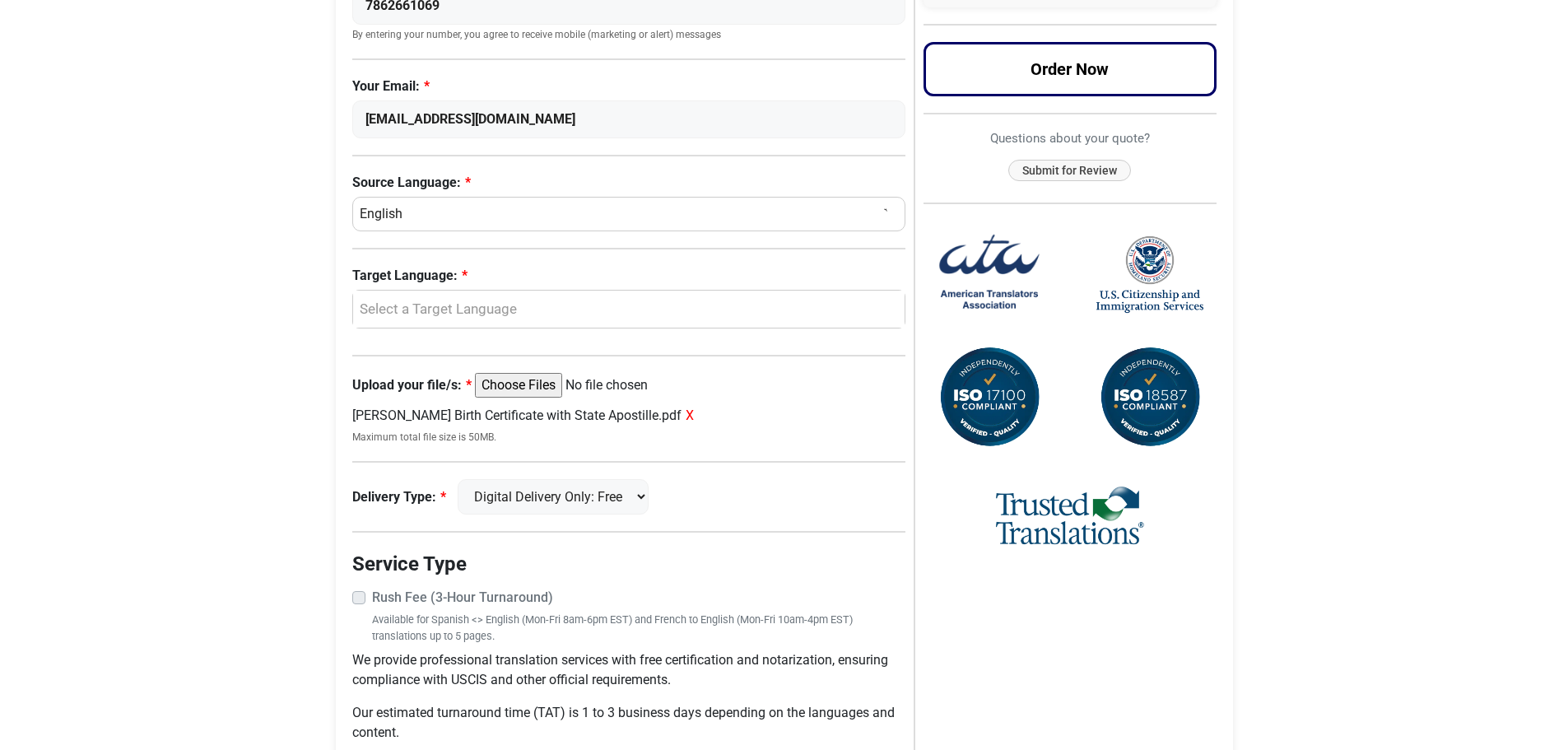
click at [512, 386] on input "Upload your file/s:" at bounding box center [600, 386] width 252 height 25
type input "C:\fakepath\Cristina & Laz Marriage Certificate with State Appostille.pdf"
click at [451, 304] on div "Select a Target Language" at bounding box center [625, 310] width 528 height 21
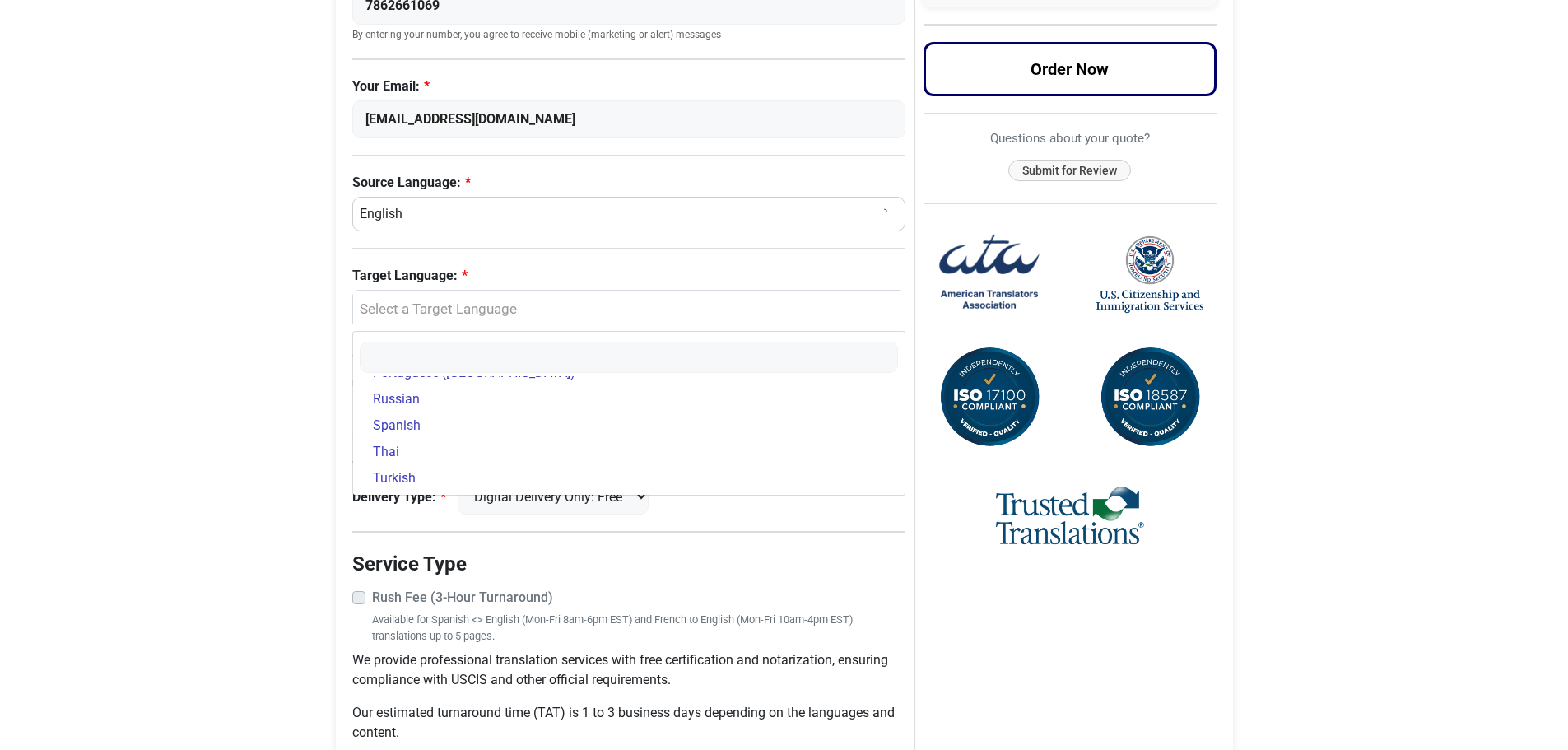
scroll to position [468, 0]
click at [391, 422] on span "Spanish" at bounding box center [397, 422] width 48 height 19
select select "Spanish"
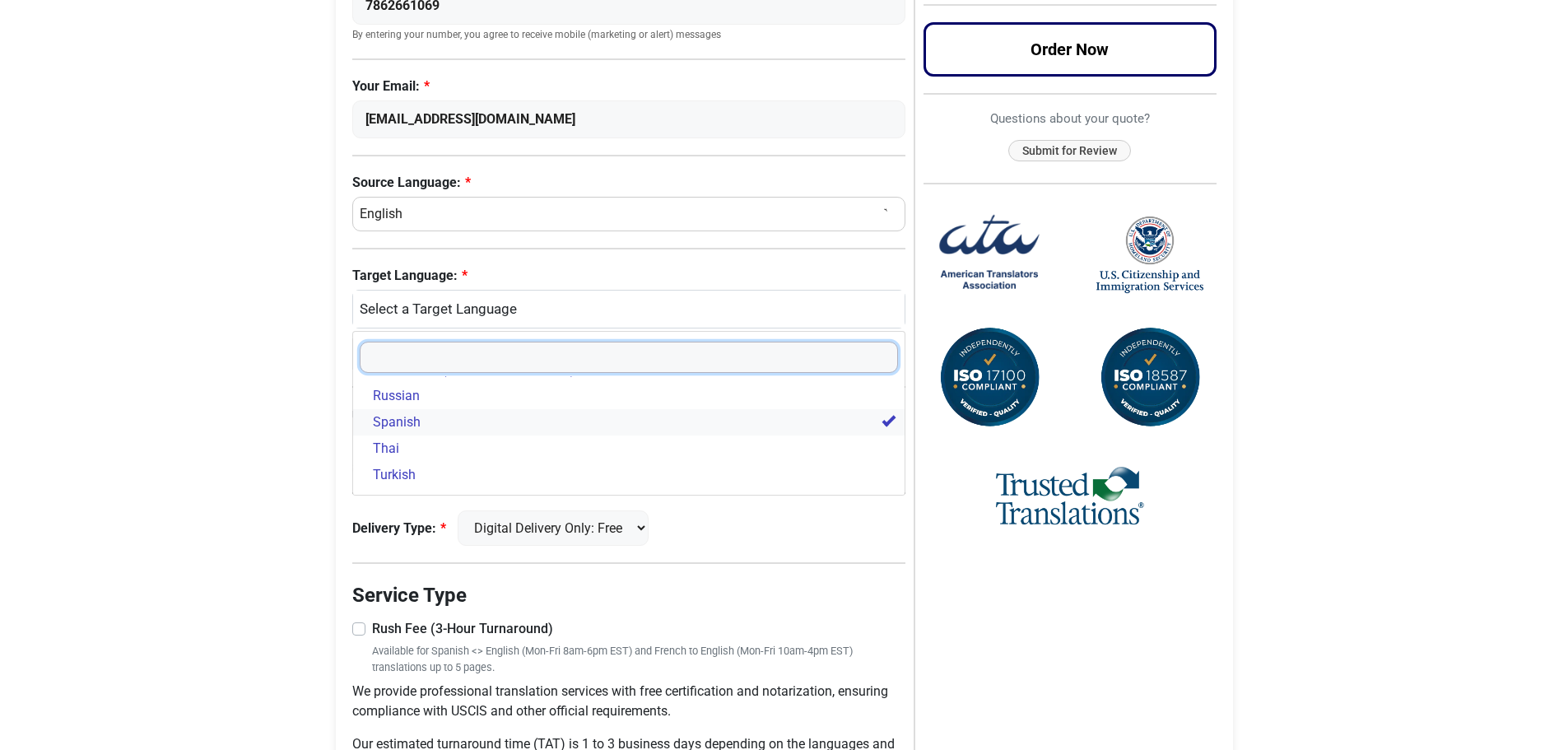
scroll to position [553, 0]
click at [391, 422] on span "Spanish" at bounding box center [397, 422] width 48 height 19
select select
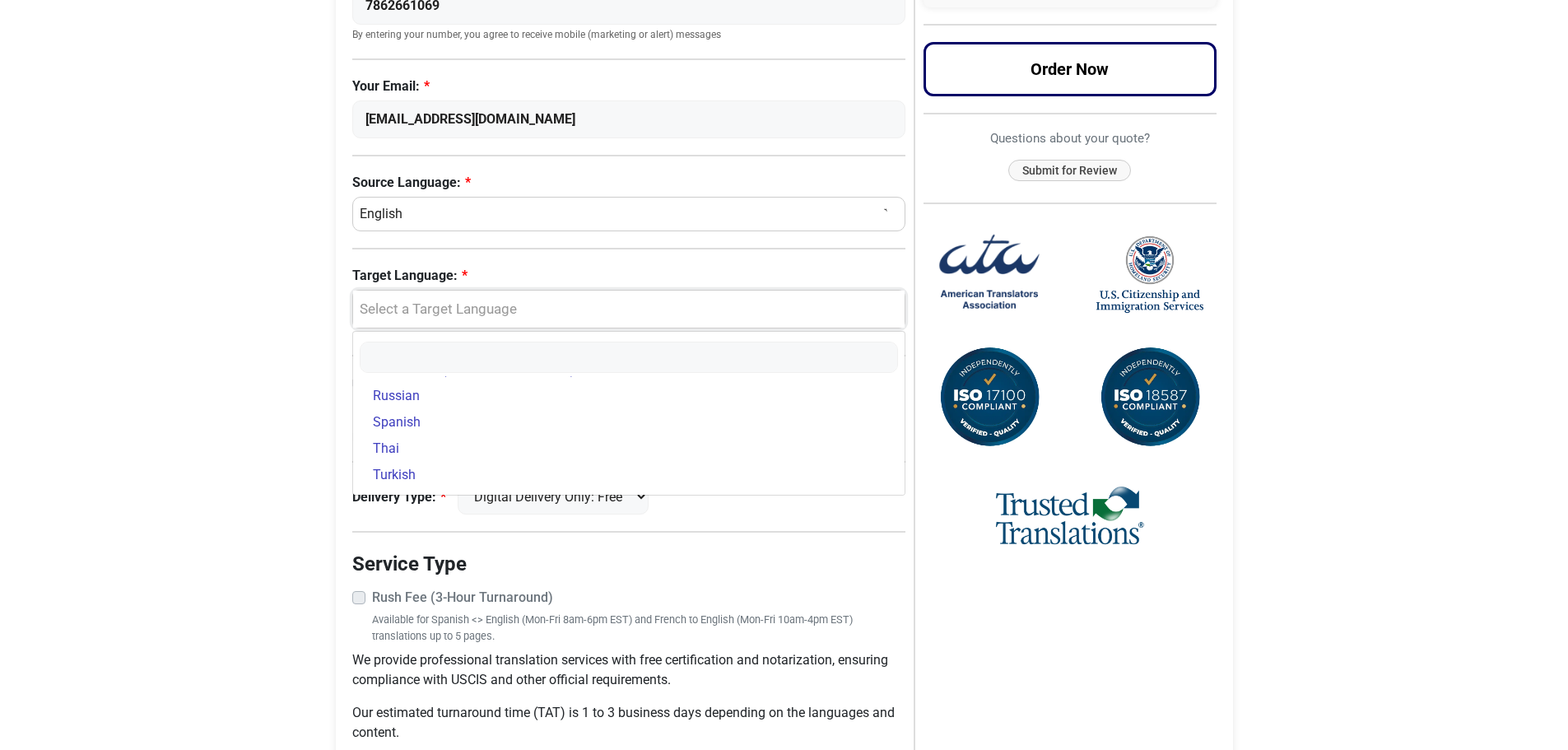
click at [455, 308] on div "Select a Target Language" at bounding box center [625, 310] width 528 height 21
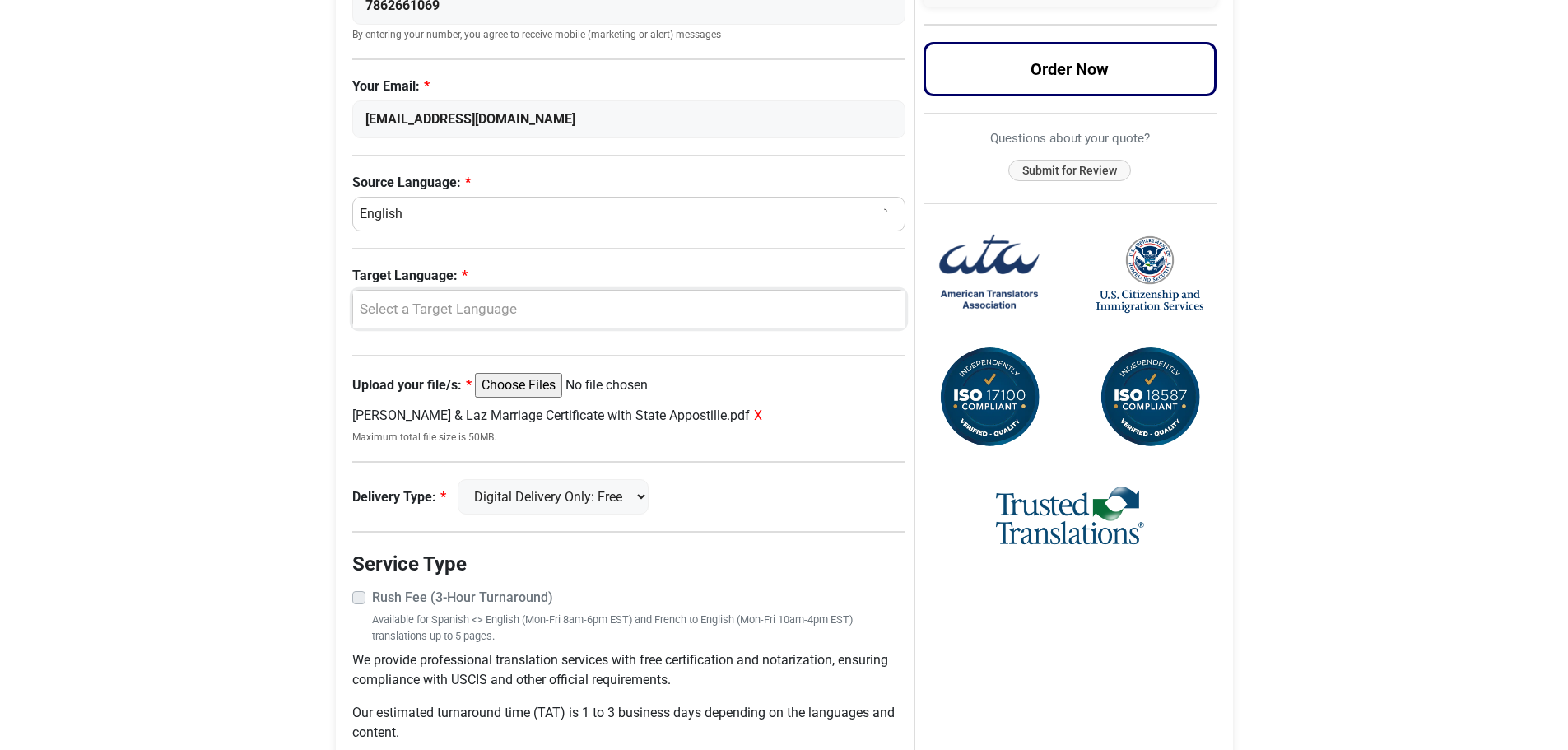
click at [432, 305] on div "Select a Target Language" at bounding box center [625, 310] width 528 height 21
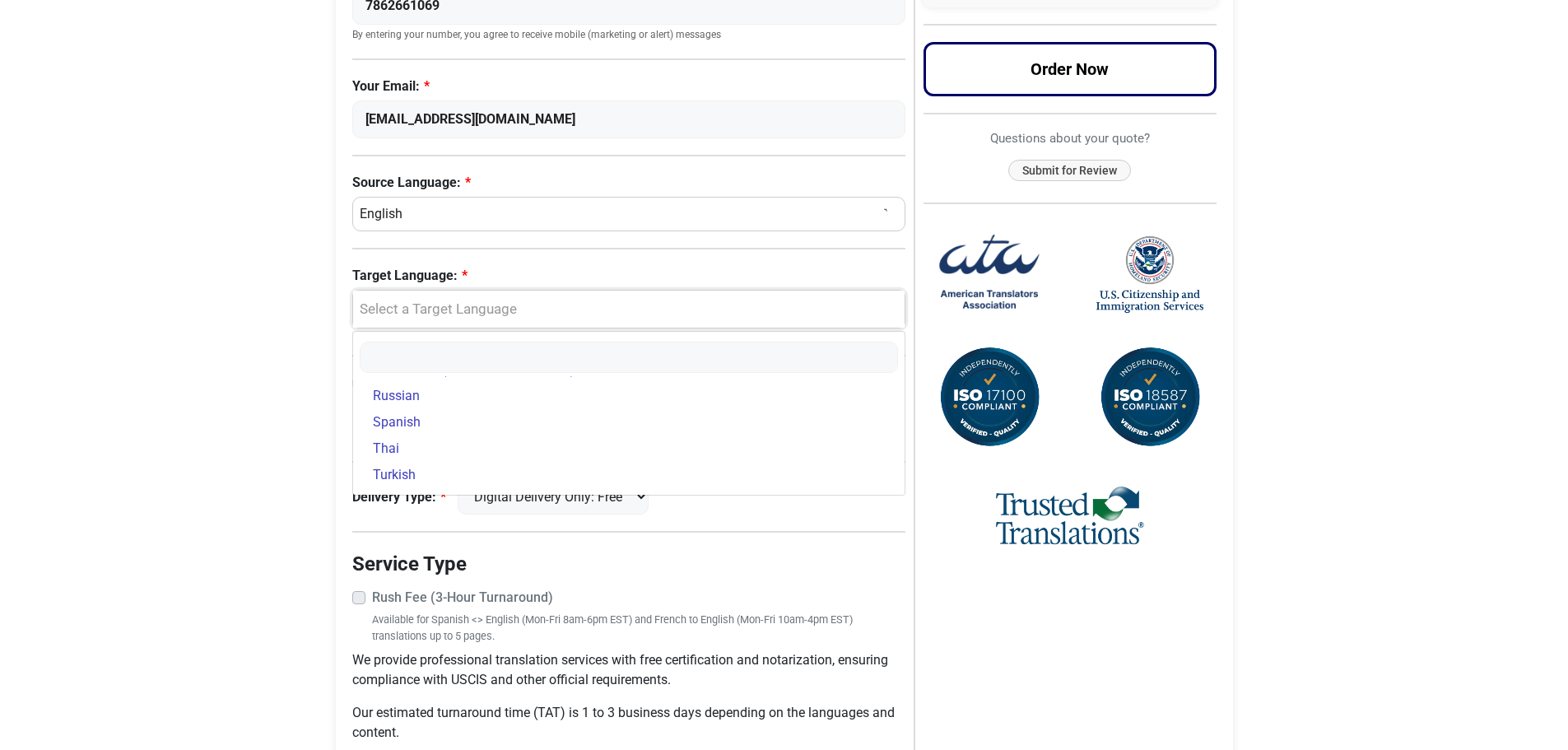
click at [432, 305] on div "Select a Target Language" at bounding box center [625, 310] width 528 height 21
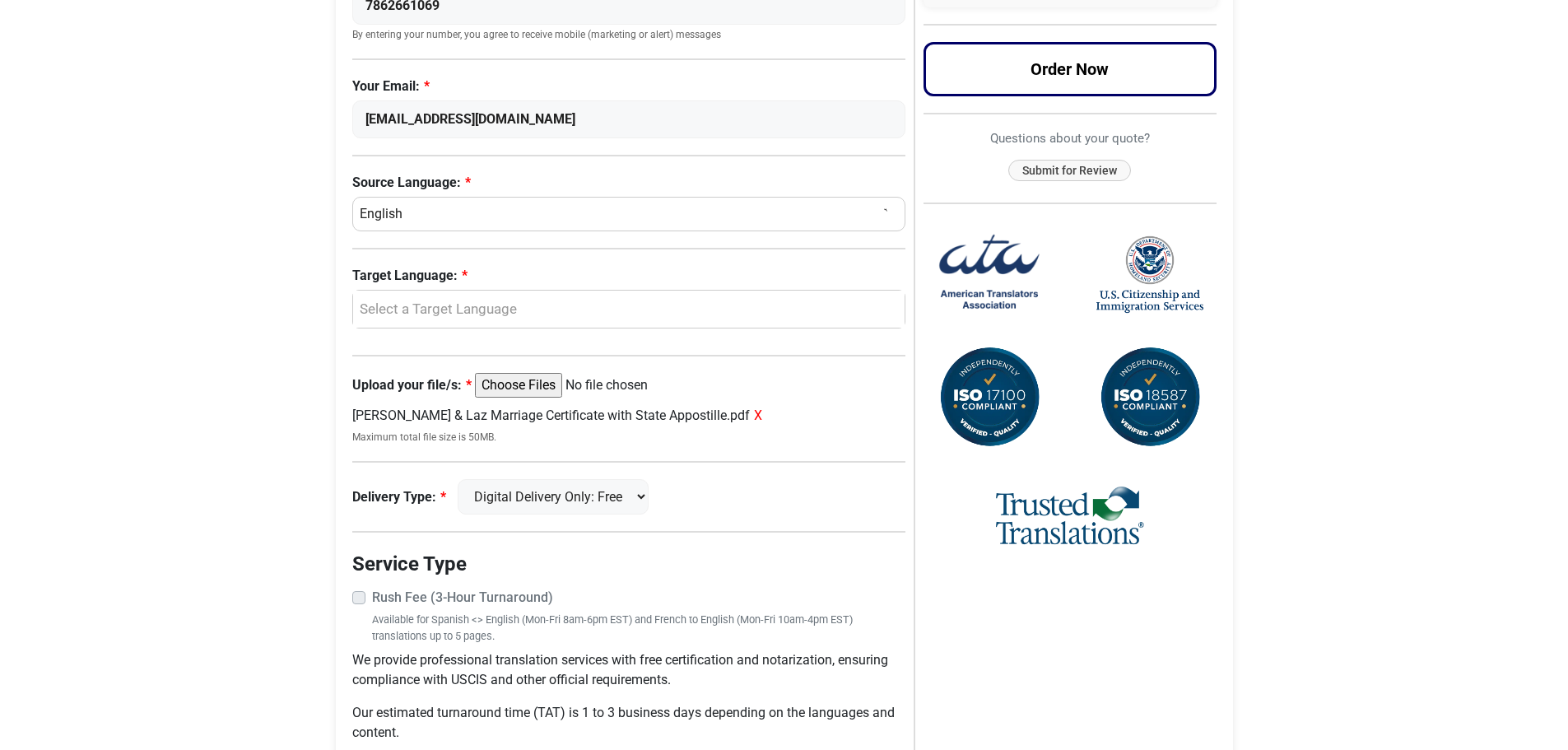
type input "P"
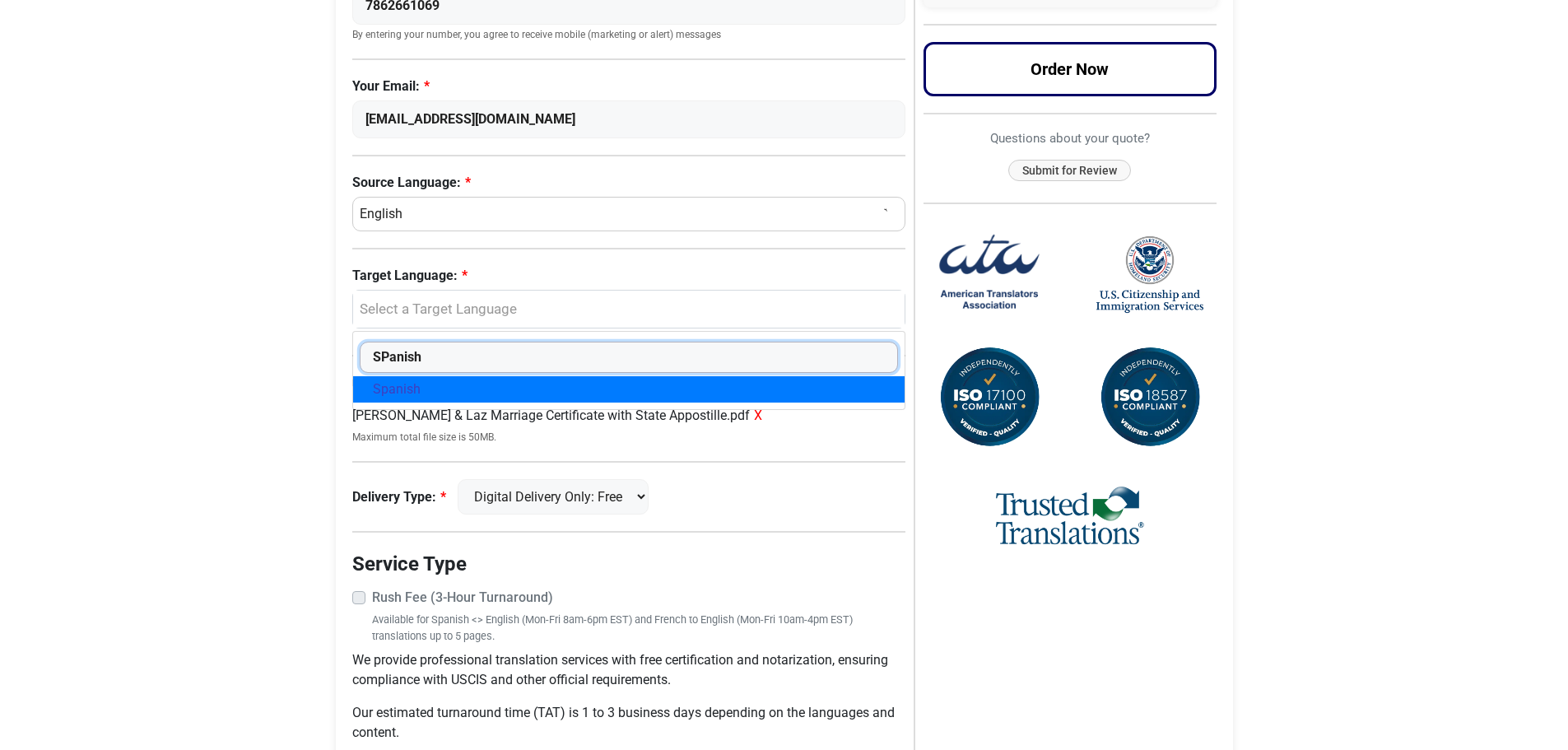
type input "SPanish"
click at [390, 387] on span "Spanish" at bounding box center [397, 389] width 48 height 19
select select "Spanish"
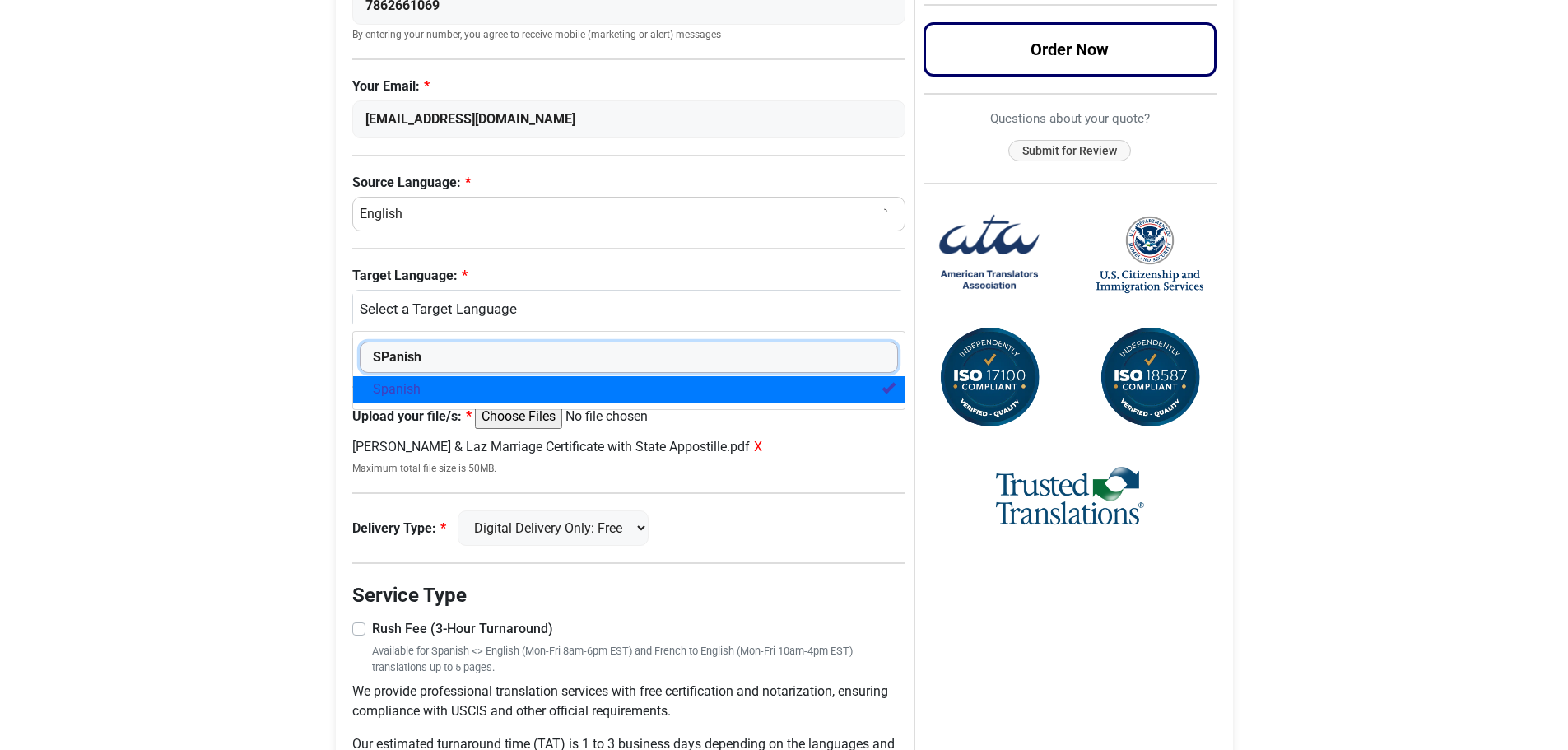
click at [380, 356] on input "SPanish" at bounding box center [630, 356] width 539 height 31
click at [430, 358] on input "Spanish" at bounding box center [630, 356] width 539 height 31
type input "Spanish"
click at [234, 491] on body "Skip to content Menu Menu Certified Translations Translation Services Documents…" at bounding box center [784, 227] width 1568 height 1277
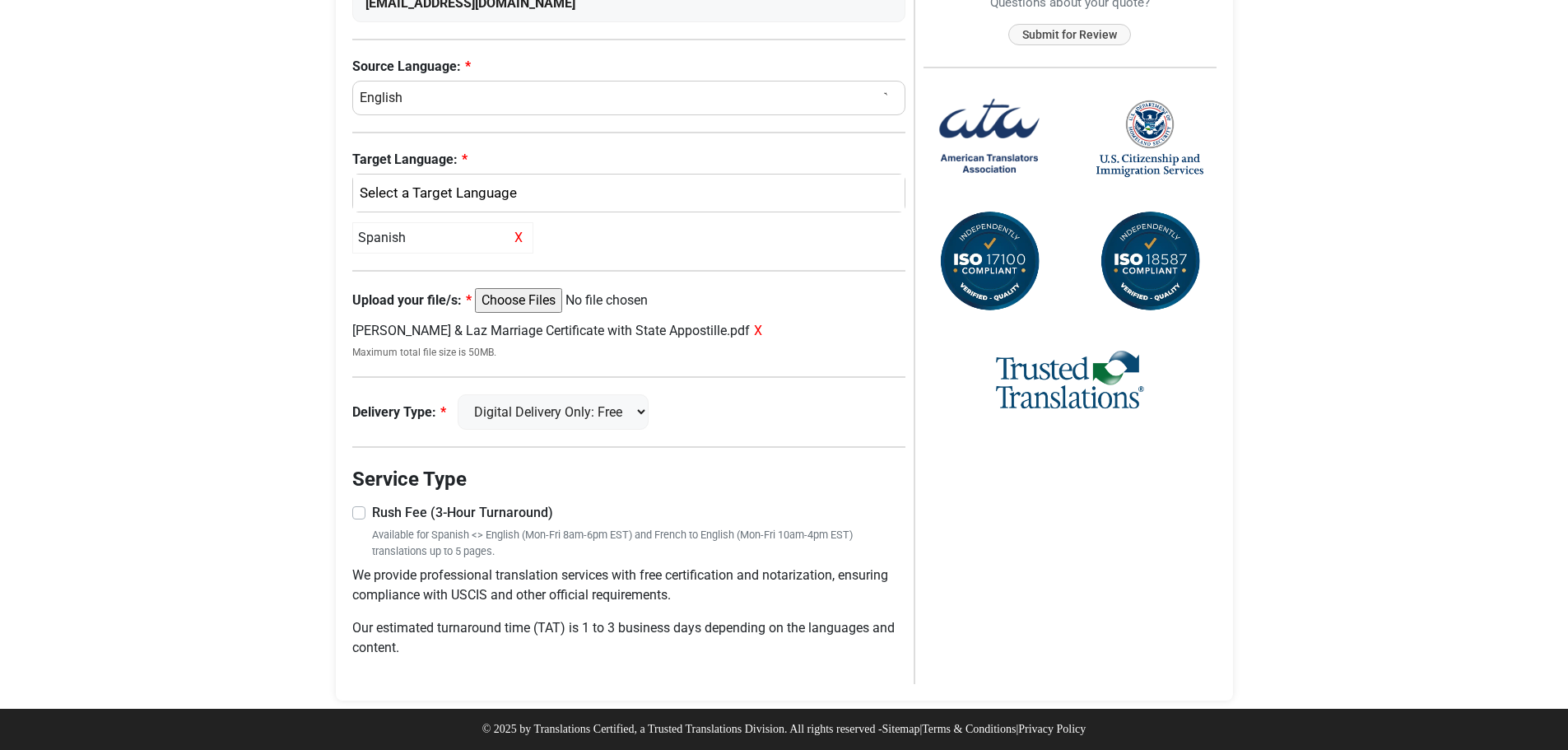
scroll to position [364, 0]
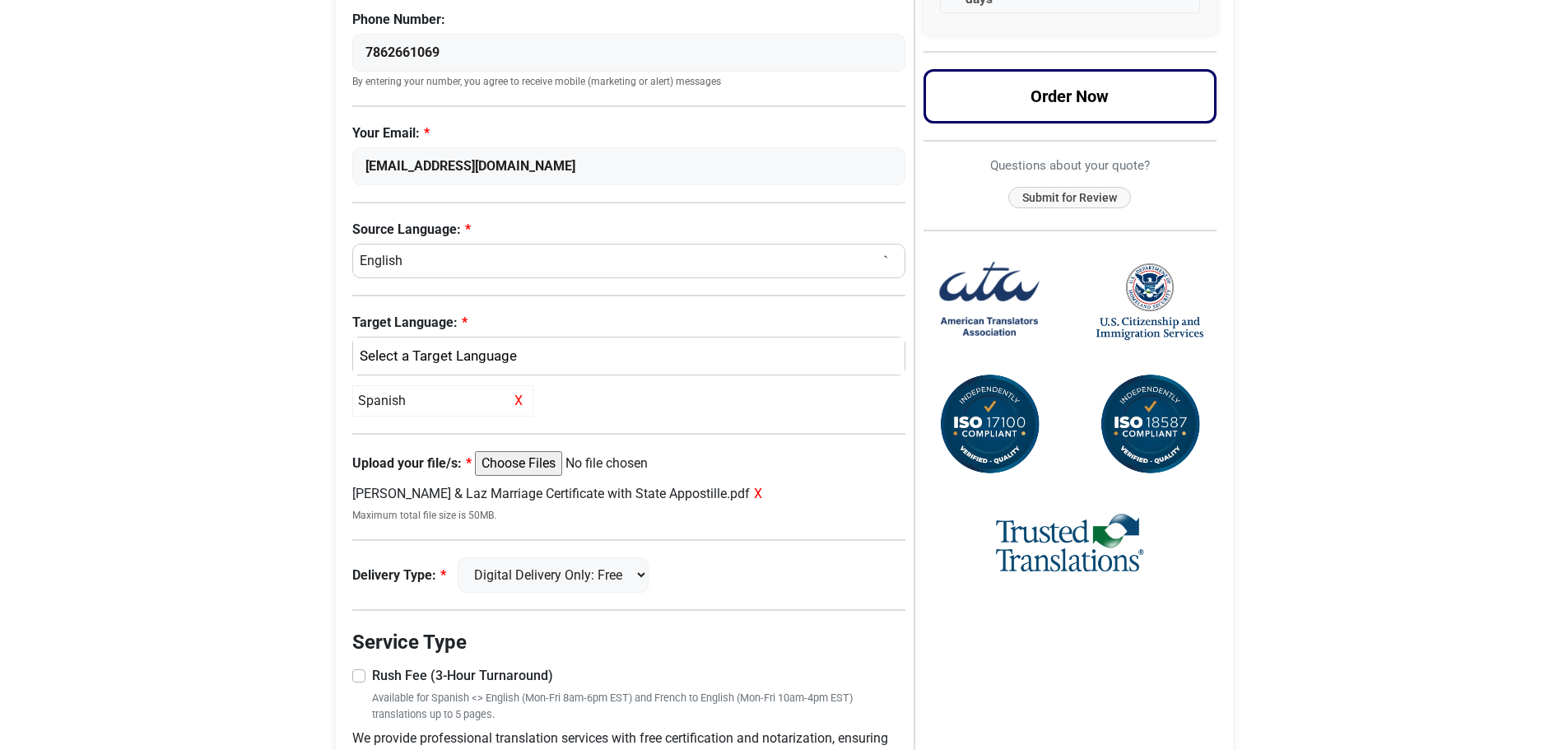
click at [523, 327] on label "Target Language:" at bounding box center [629, 323] width 554 height 19
click at [629, 327] on select "Arabic Chinese (simplified) Chinese (traditional) Dutch Farsi French German Hai…" at bounding box center [630, 314] width 2 height 124
click at [521, 360] on div "Spanish" at bounding box center [625, 356] width 528 height 21
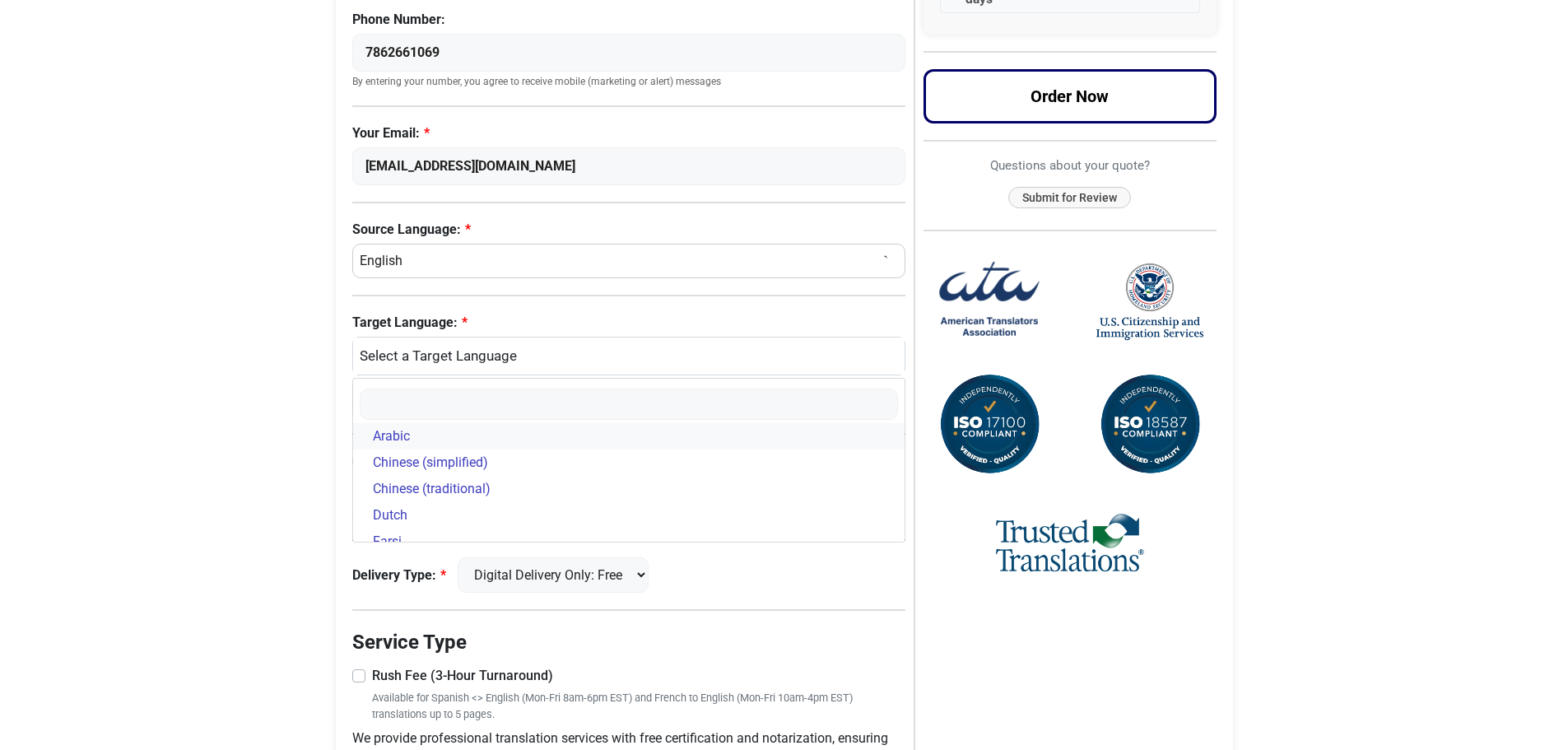
click at [409, 438] on span "Arabic" at bounding box center [392, 436] width 37 height 19
click at [390, 438] on span "Arabic" at bounding box center [392, 436] width 37 height 19
click at [394, 464] on span "Chinese (simplified)" at bounding box center [431, 463] width 115 height 19
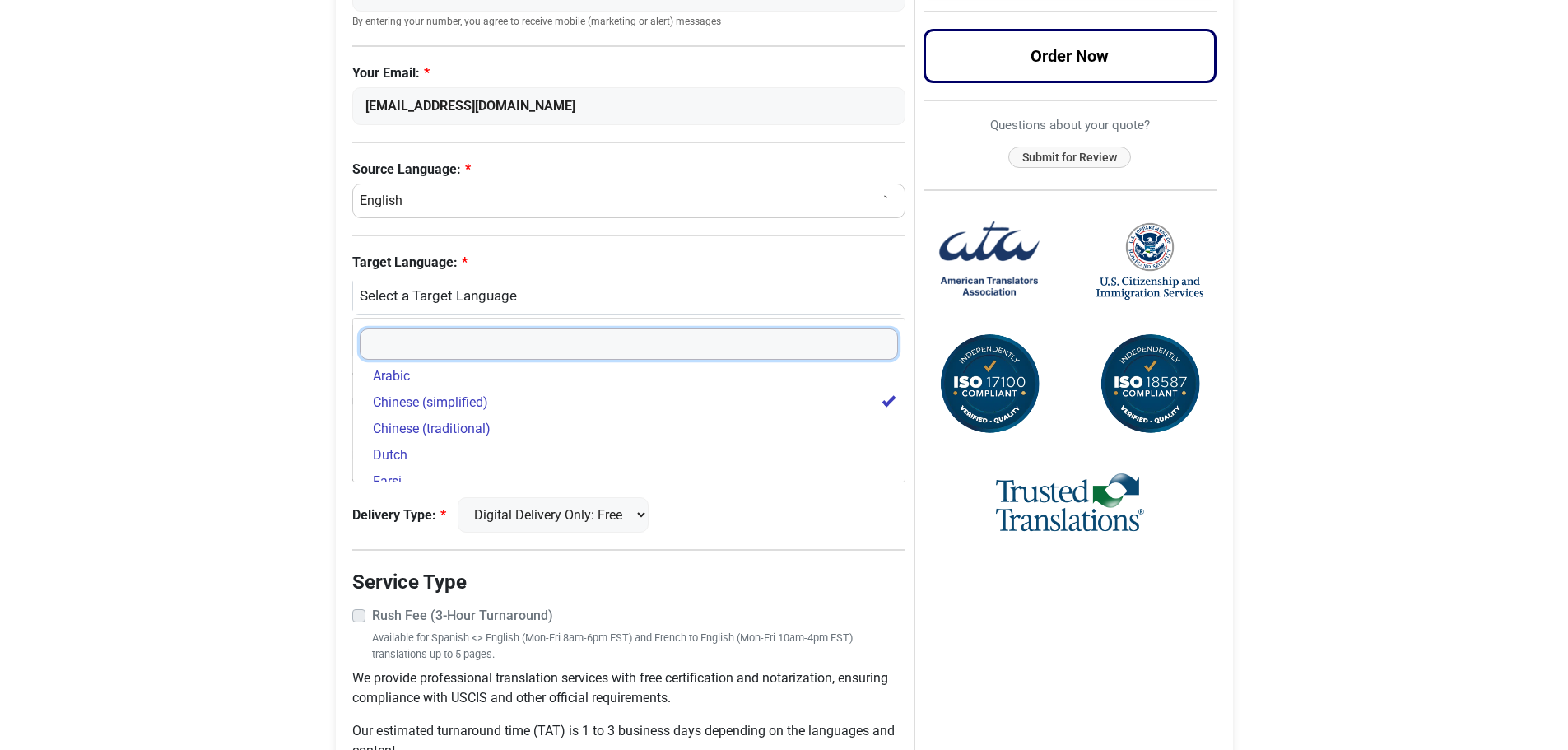
scroll to position [494, 0]
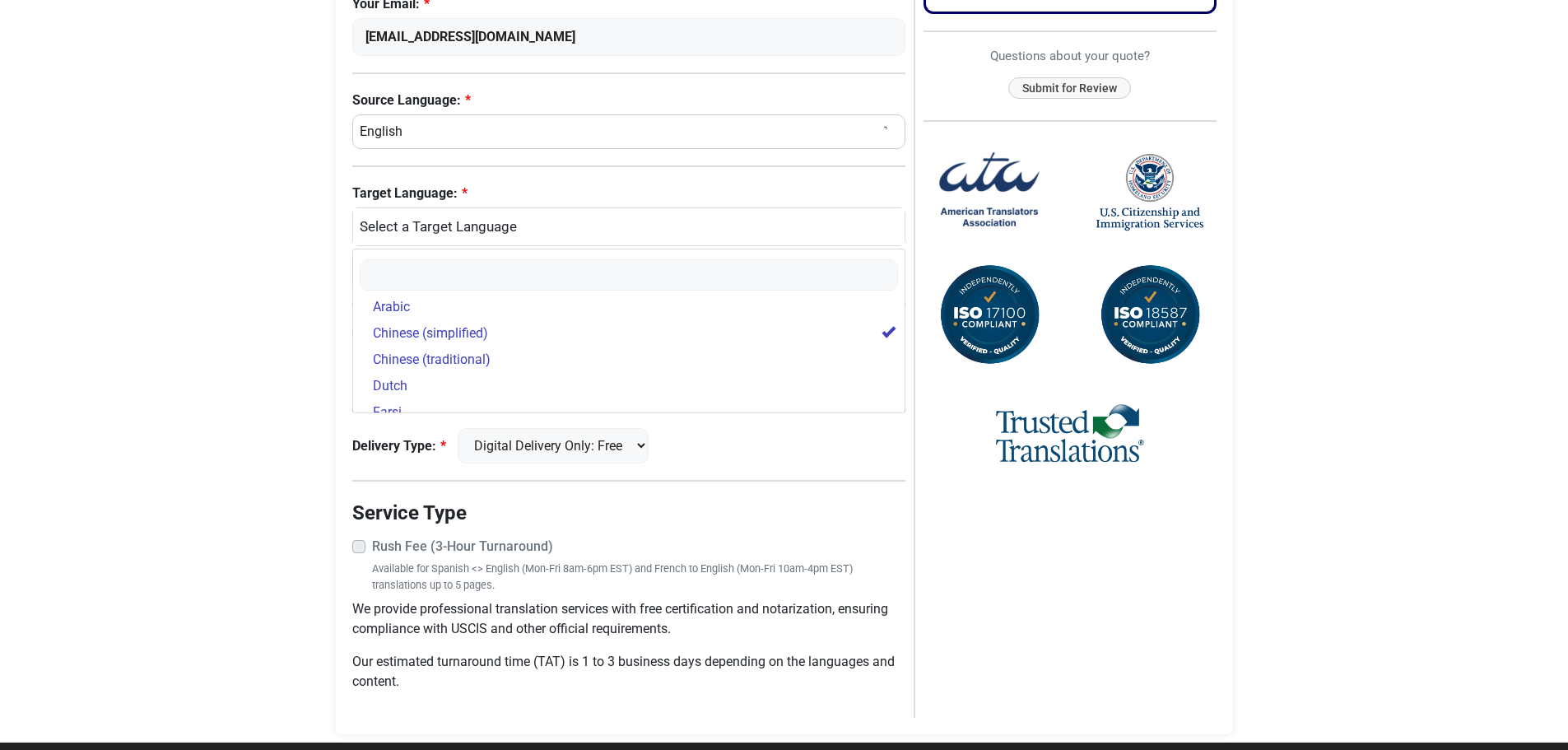
click at [255, 409] on body "Skip to content Menu Menu Certified Translations Translation Services Documents…" at bounding box center [784, 145] width 1568 height 1277
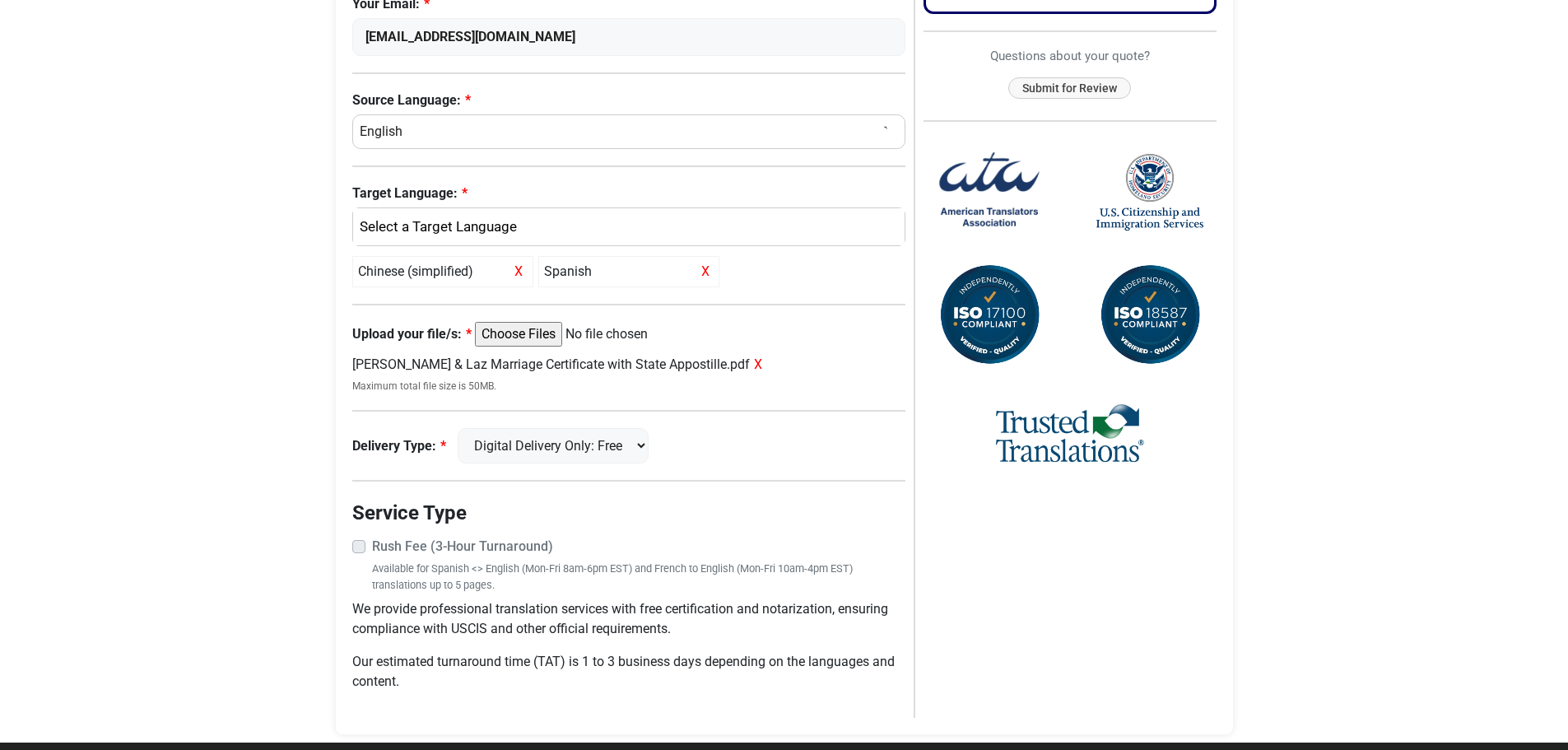
click at [516, 270] on span "X" at bounding box center [519, 272] width 18 height 19
select select "Spanish"
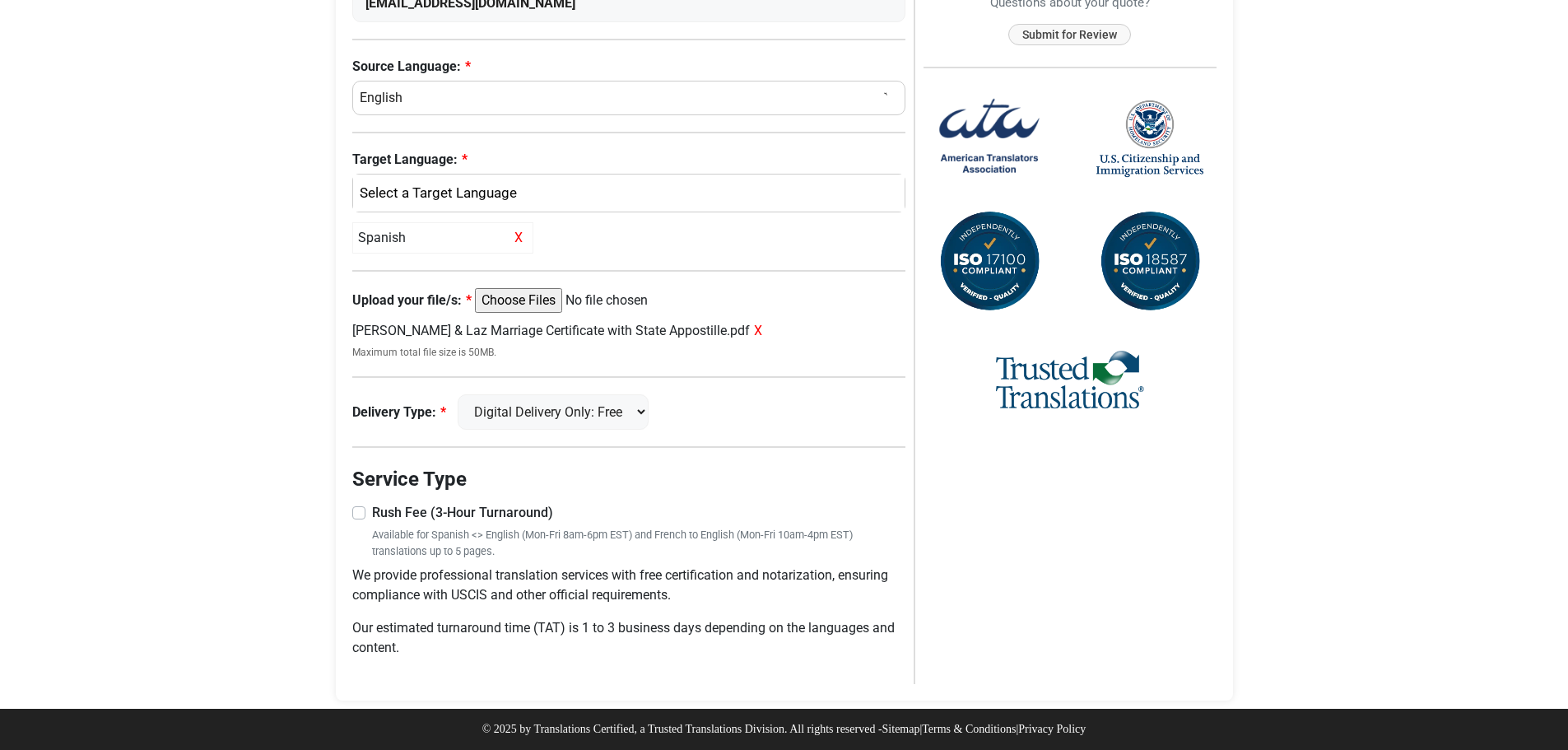
scroll to position [529, 0]
click at [524, 298] on input "Upload your file/s:" at bounding box center [600, 301] width 252 height 25
type input "C:\fakepath\Cristina & Laz Marriage Certificate with State Appostille.pdf"
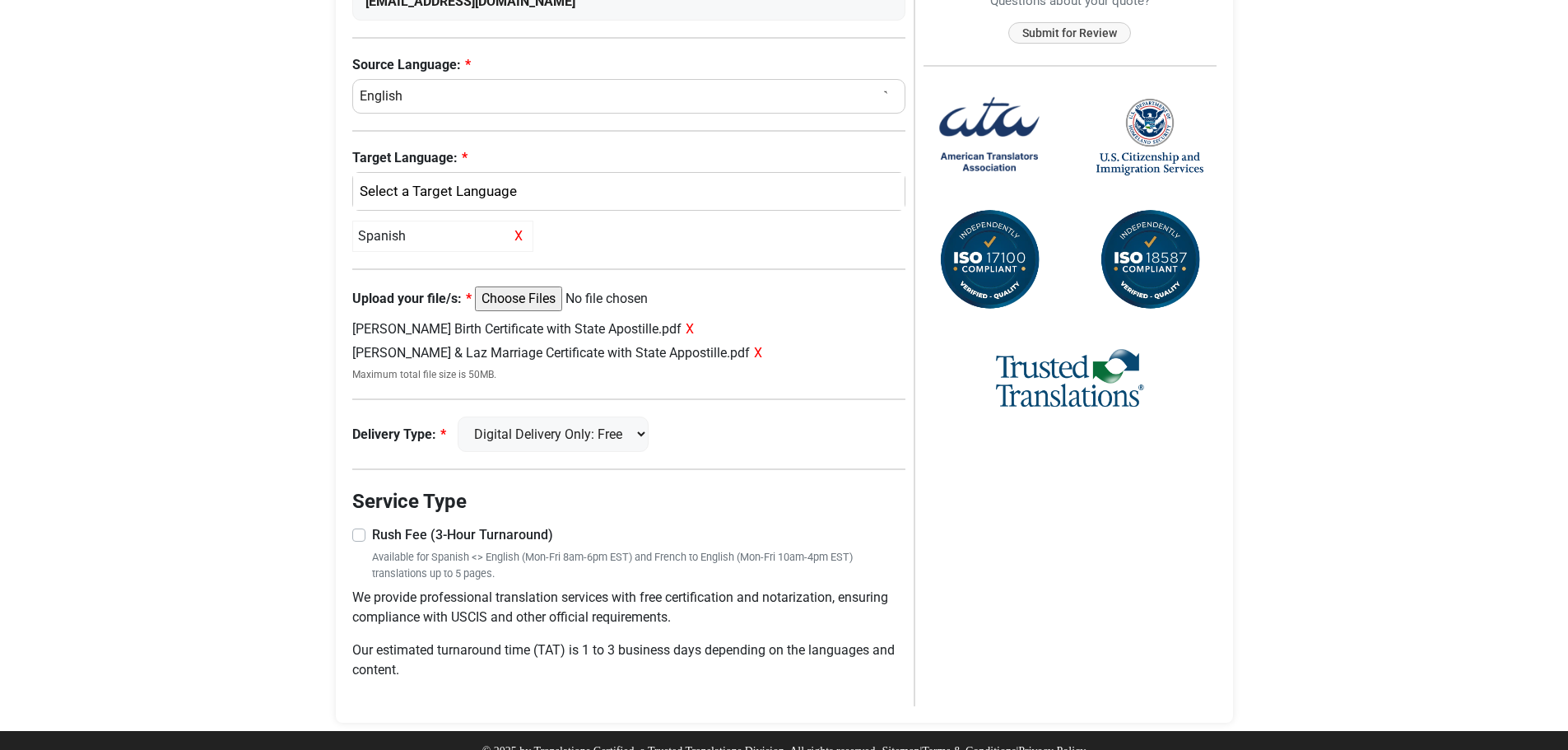
click at [372, 535] on label "Rush Fee (3-Hour Turnaround)" at bounding box center [639, 535] width 534 height 19
click at [363, 535] on input "Rush Fee (3-Hour Turnaround)" at bounding box center [629, 533] width 554 height 17
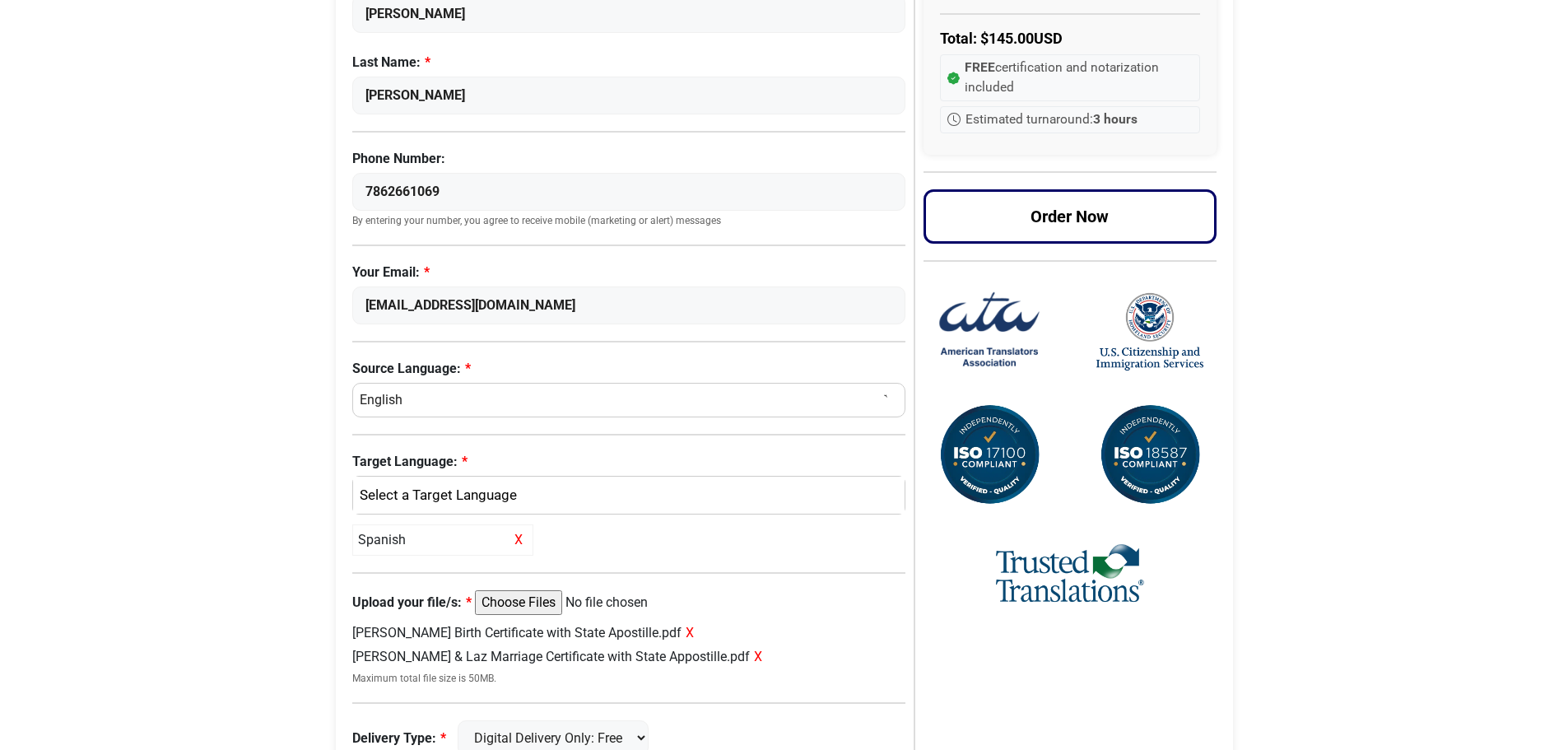
scroll to position [388, 0]
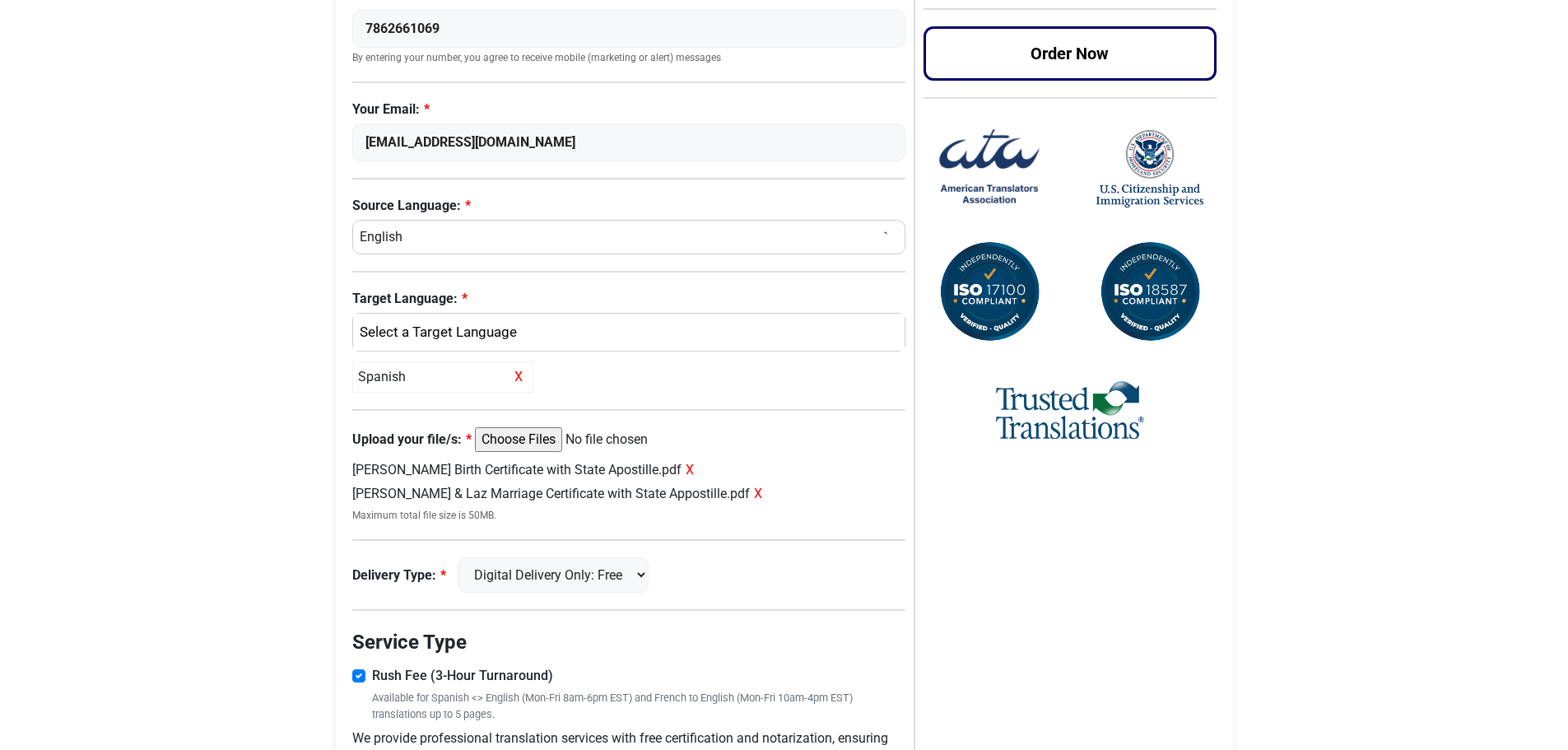
click at [372, 678] on label "Rush Fee (3-Hour Turnaround)" at bounding box center [639, 676] width 534 height 19
click at [356, 678] on input "Rush Fee (3-Hour Turnaround)" at bounding box center [629, 674] width 554 height 17
checkbox input "false"
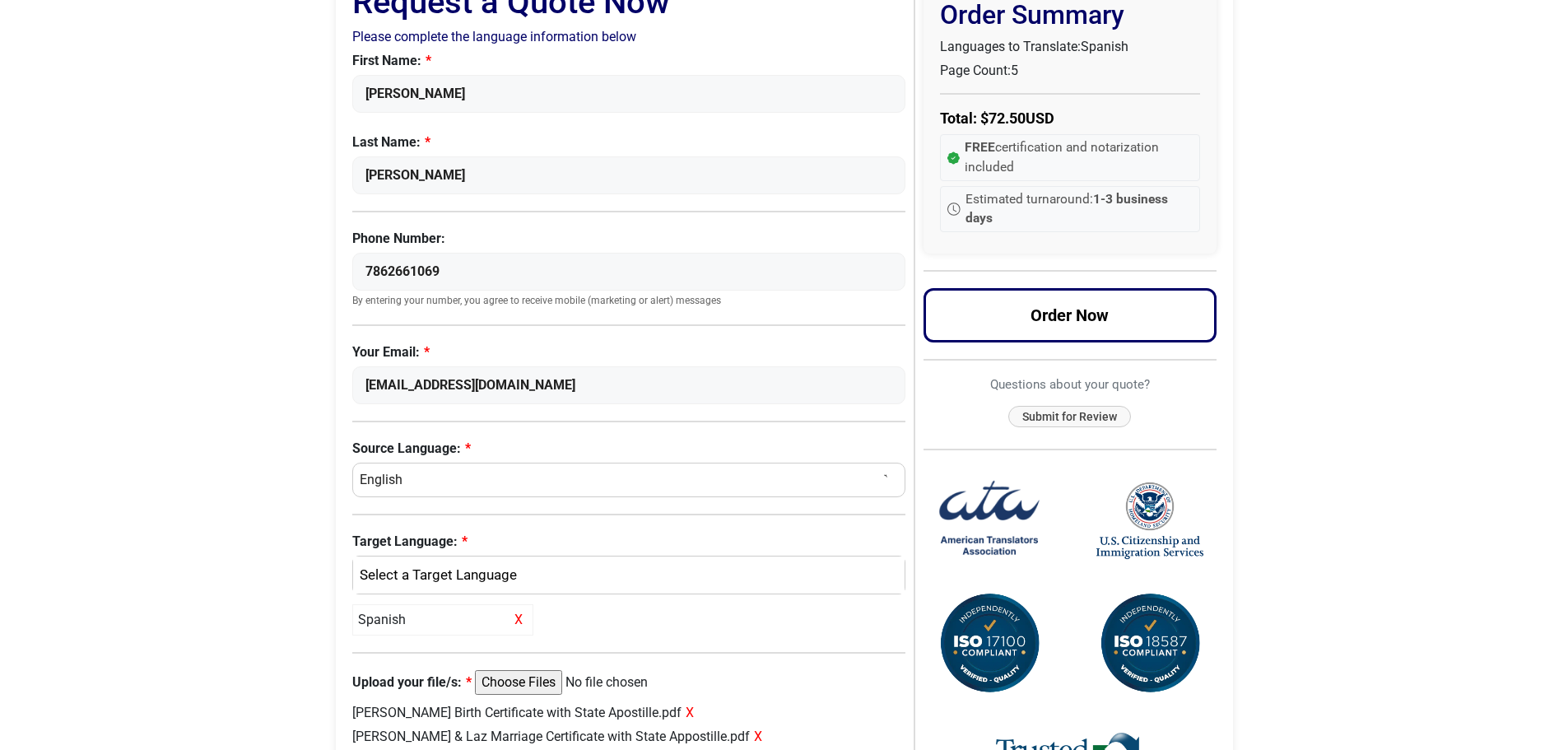
scroll to position [0, 0]
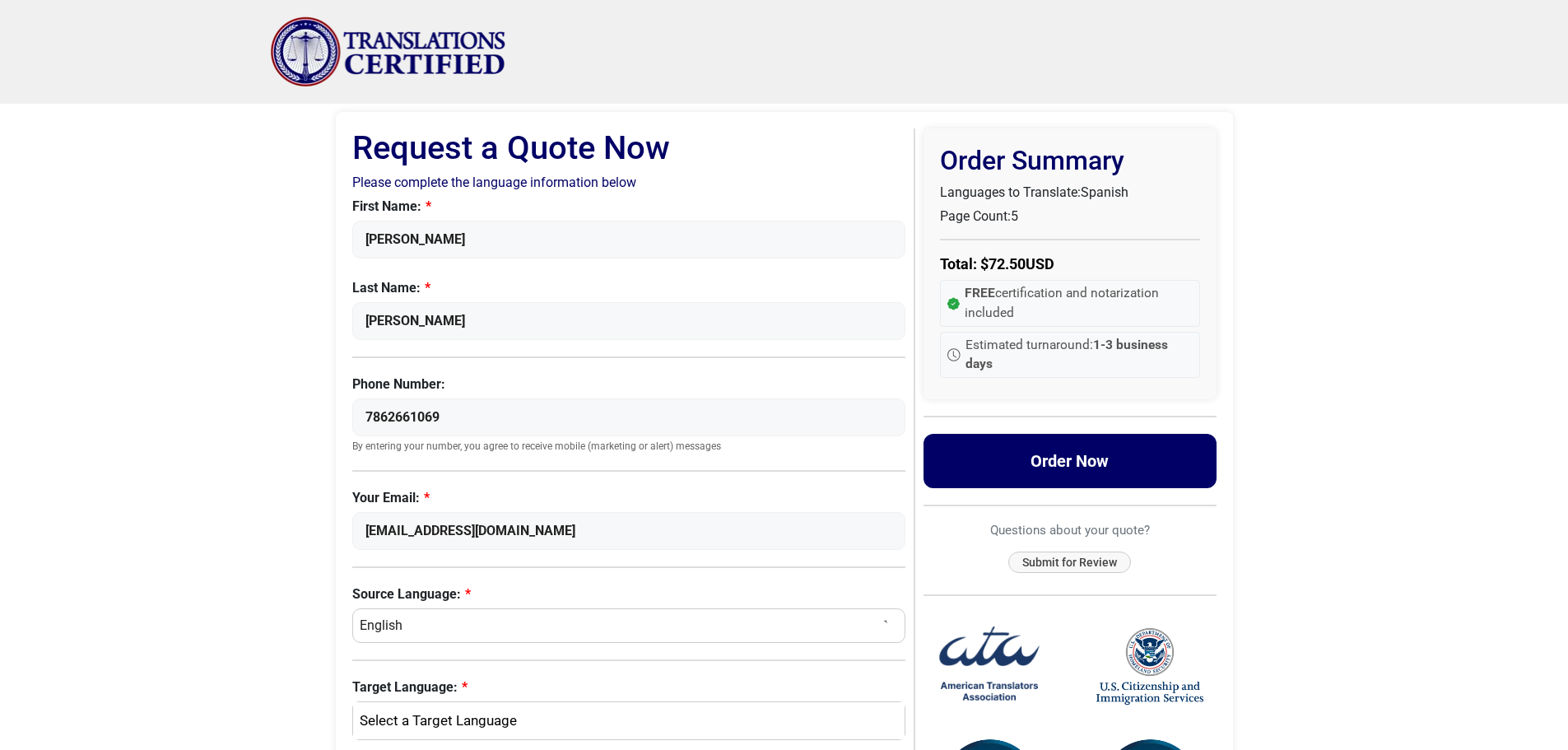
click at [1045, 463] on button "Order Now" at bounding box center [1069, 460] width 293 height 54
